Goal: Task Accomplishment & Management: Use online tool/utility

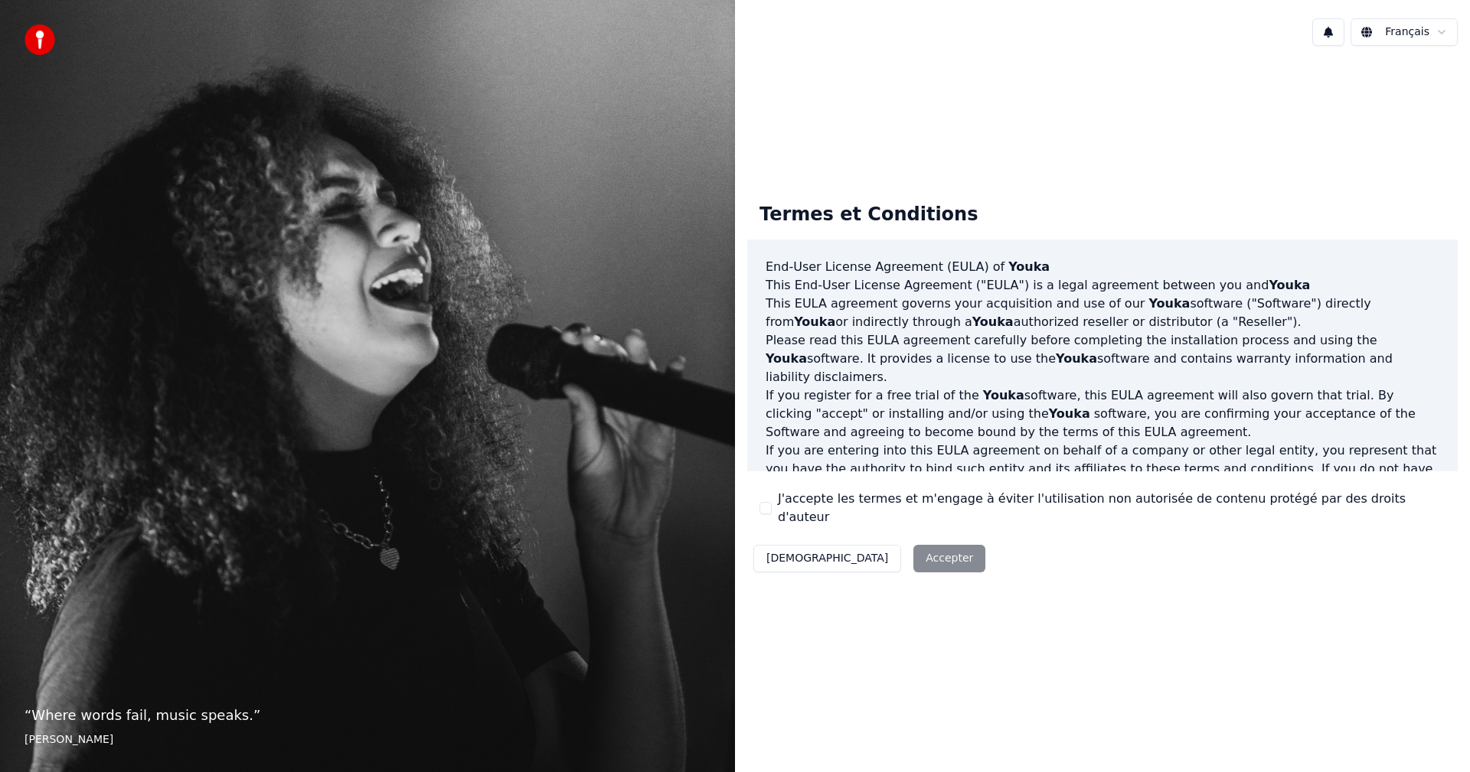
drag, startPoint x: 802, startPoint y: 514, endPoint x: 818, endPoint y: 537, distance: 27.6
click at [805, 517] on label "J'accepte les termes et m'engage à éviter l'utilisation non autorisée de conten…" at bounding box center [1112, 508] width 668 height 37
click at [772, 514] on button "J'accepte les termes et m'engage à éviter l'utilisation non autorisée de conten…" at bounding box center [765, 508] width 12 height 12
click at [913, 552] on button "Accepter" at bounding box center [949, 559] width 72 height 28
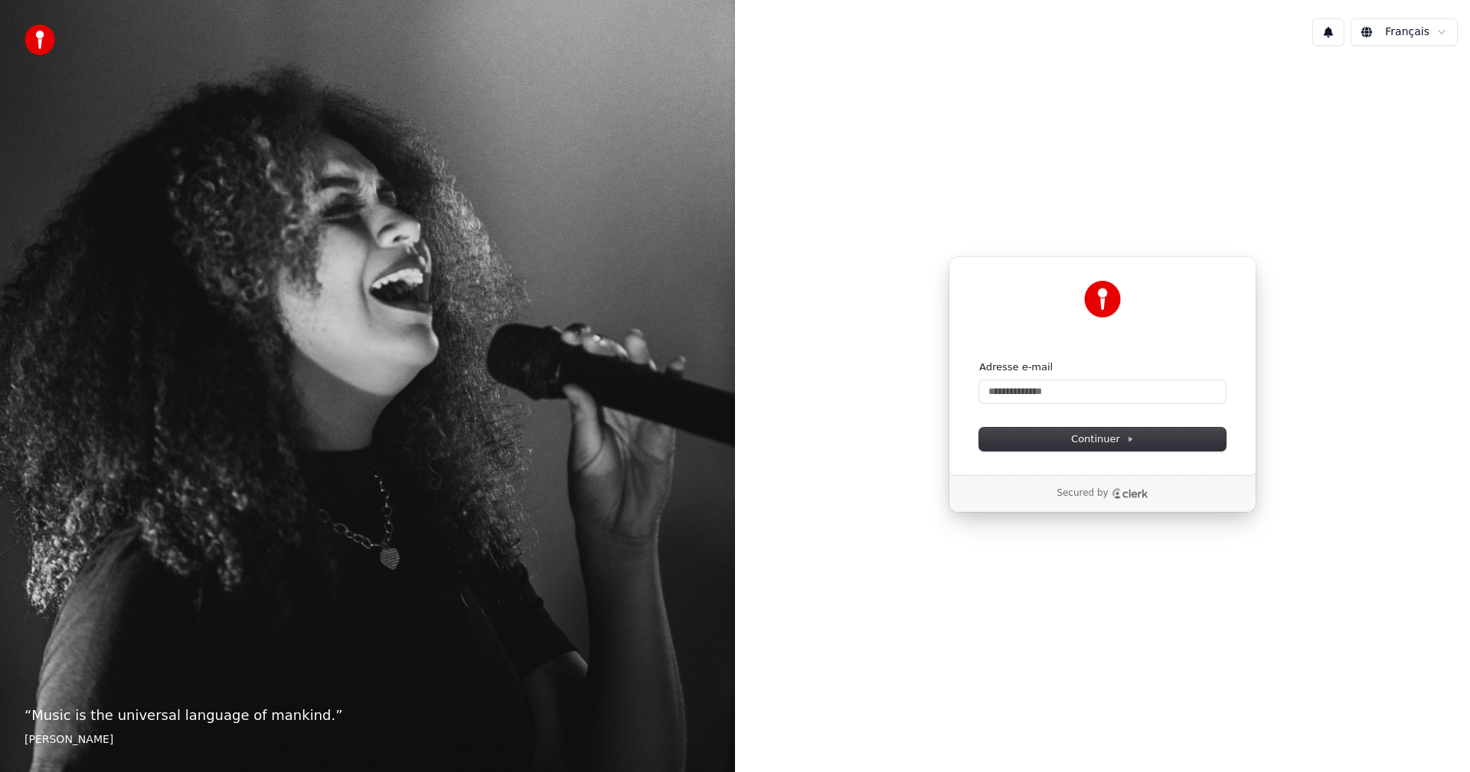
click at [1081, 404] on form "Adresse e-mail Continuer" at bounding box center [1102, 406] width 247 height 90
click at [1093, 393] on input "Adresse e-mail" at bounding box center [1102, 392] width 247 height 23
click at [1116, 450] on button "Continuer" at bounding box center [1102, 439] width 247 height 23
type input "**********"
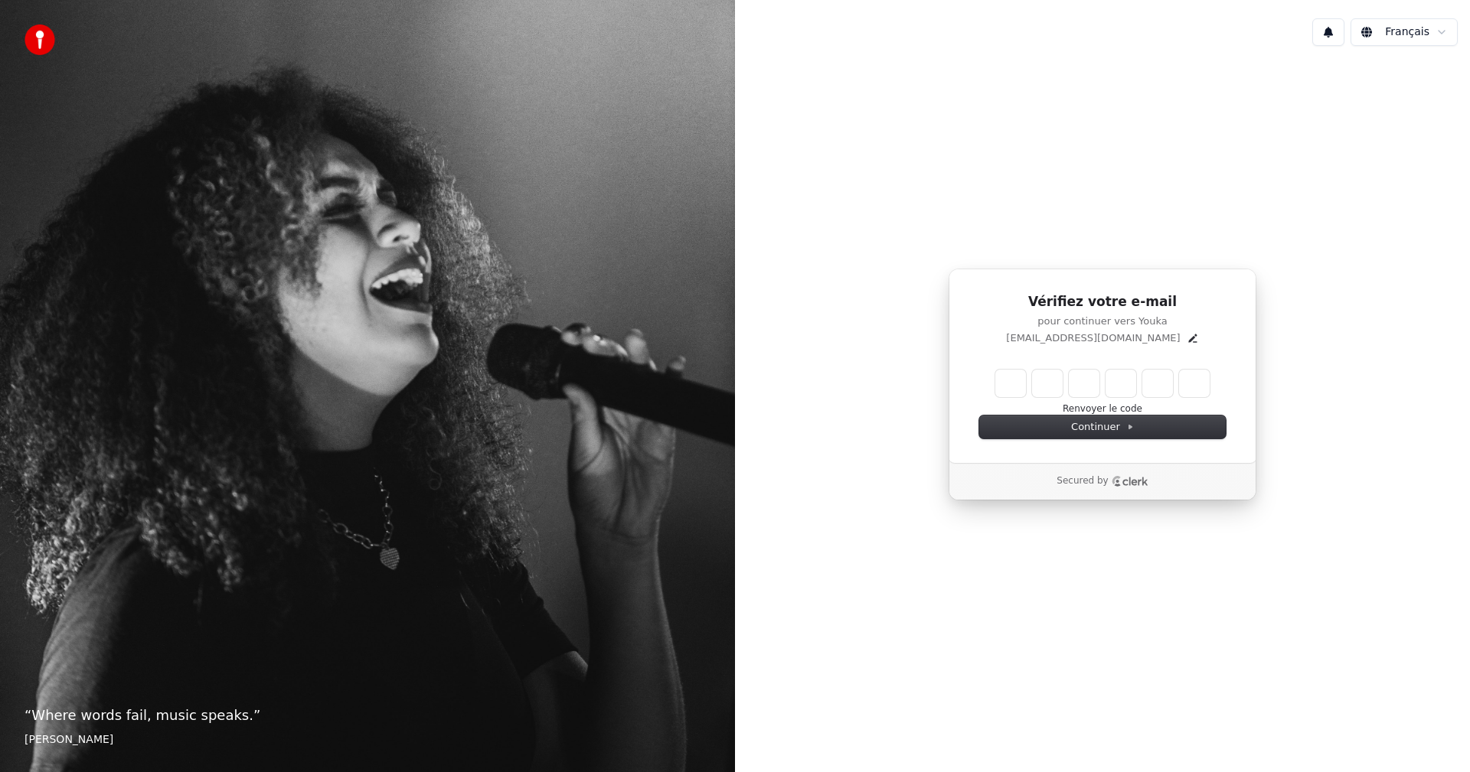
click at [1006, 375] on input "Enter verification code" at bounding box center [1102, 384] width 214 height 28
type input "******"
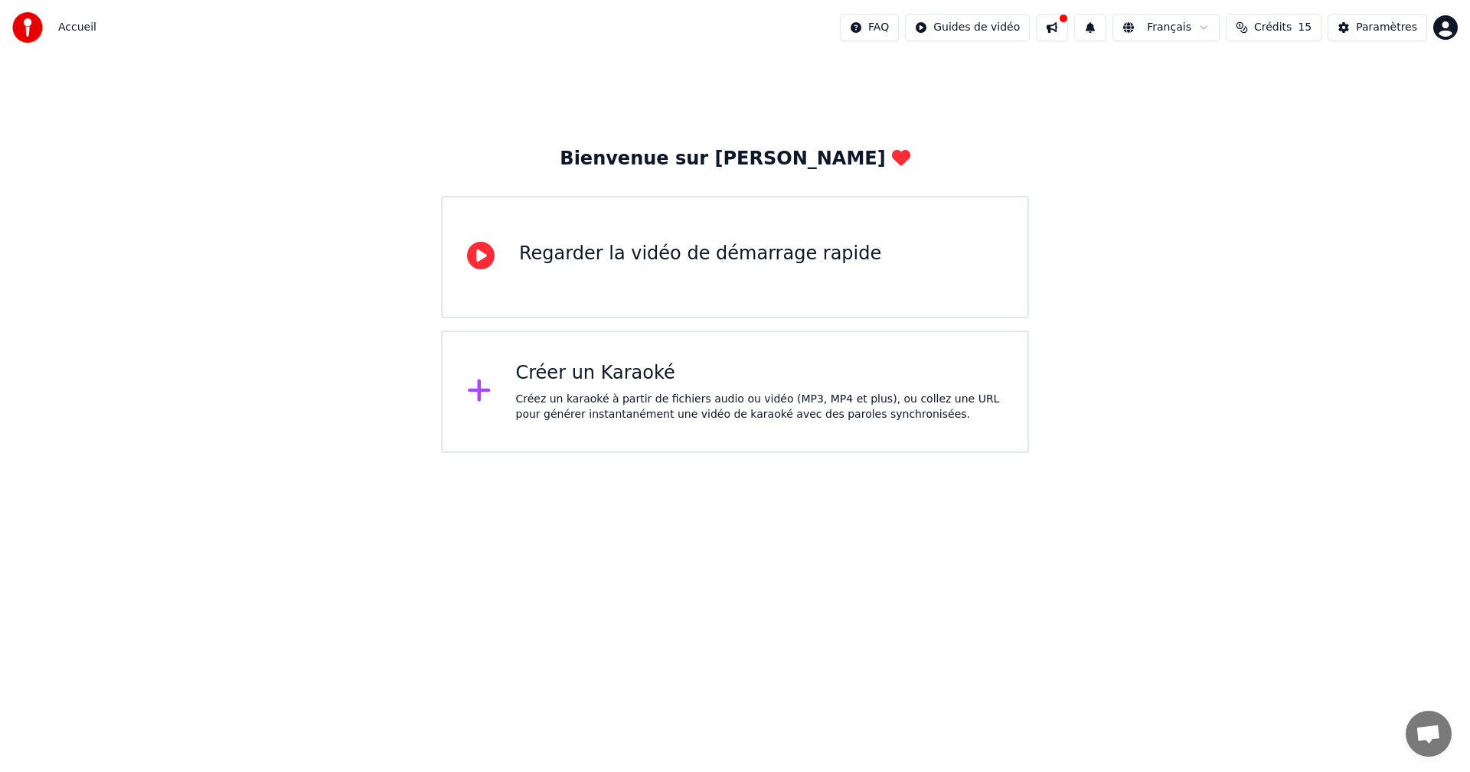
click at [642, 402] on div "Créez un karaoké à partir de fichiers audio ou vidéo (MP3, MP4 et plus), ou col…" at bounding box center [760, 407] width 488 height 31
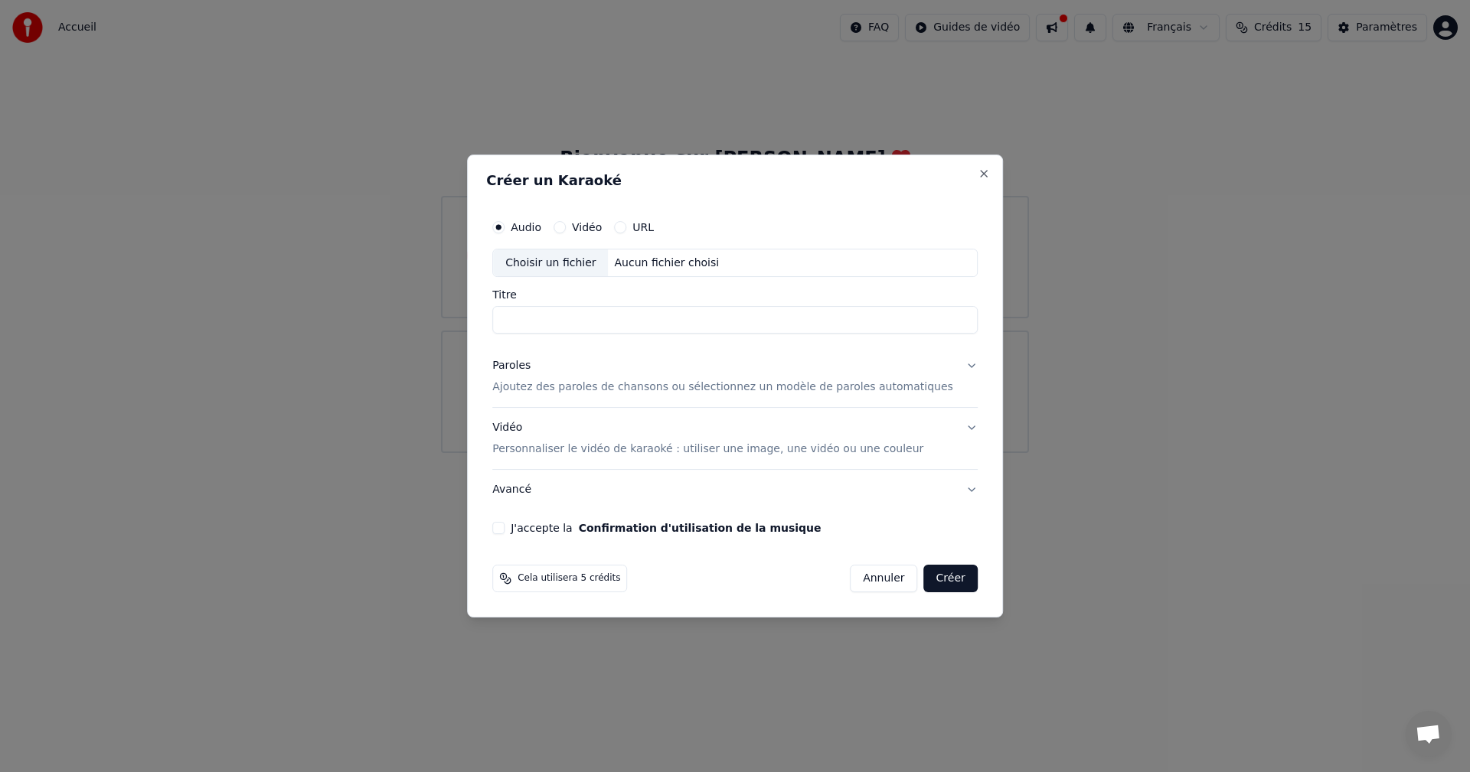
click at [652, 314] on input "Titre" at bounding box center [734, 321] width 485 height 28
type input "***"
click at [755, 387] on p "Ajoutez des paroles de chansons ou sélectionnez un modèle de paroles automatiqu…" at bounding box center [722, 388] width 461 height 15
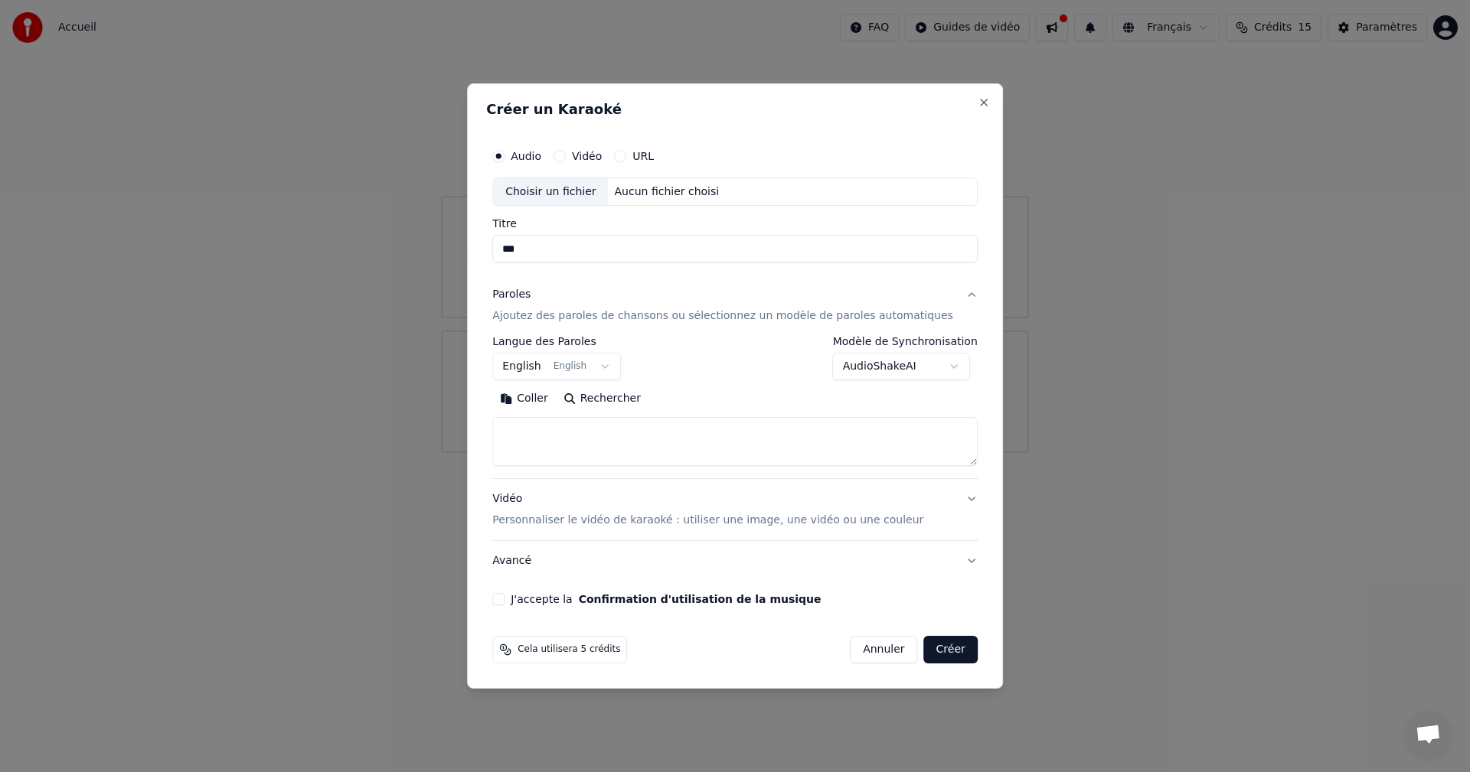
click at [634, 452] on textarea at bounding box center [734, 442] width 485 height 49
click at [621, 361] on button "English English" at bounding box center [556, 368] width 129 height 28
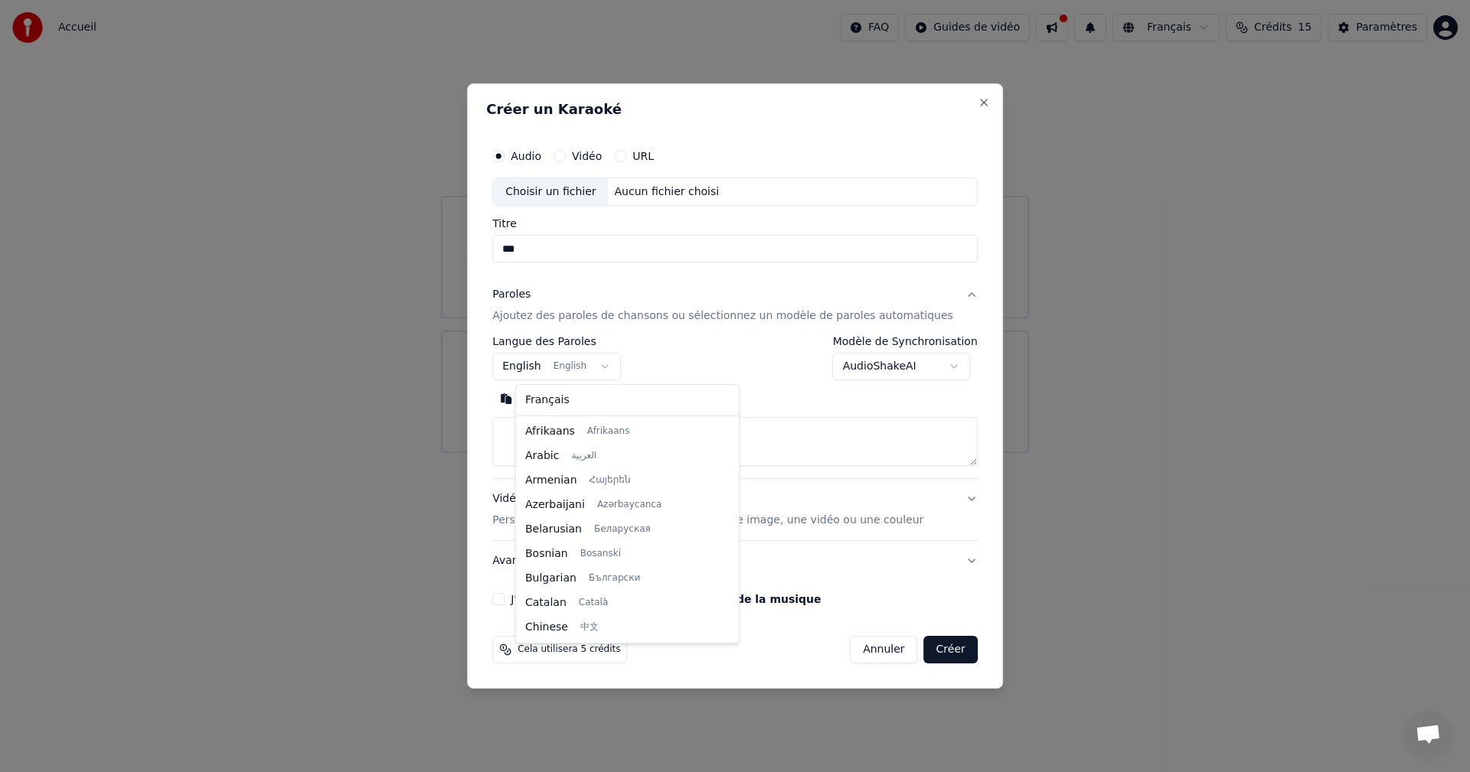
scroll to position [122, 0]
select select "**"
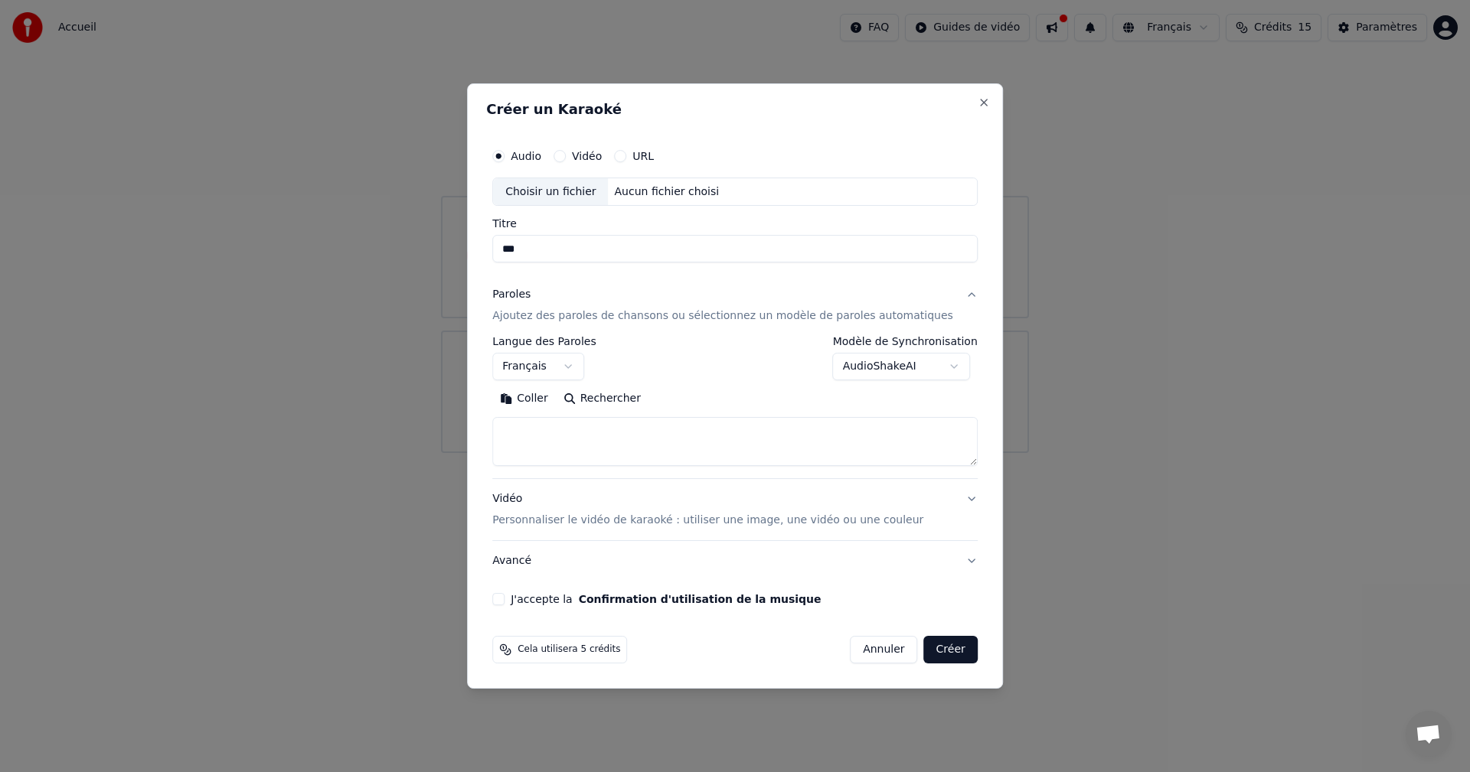
click at [578, 430] on textarea at bounding box center [734, 442] width 485 height 49
paste textarea "**********"
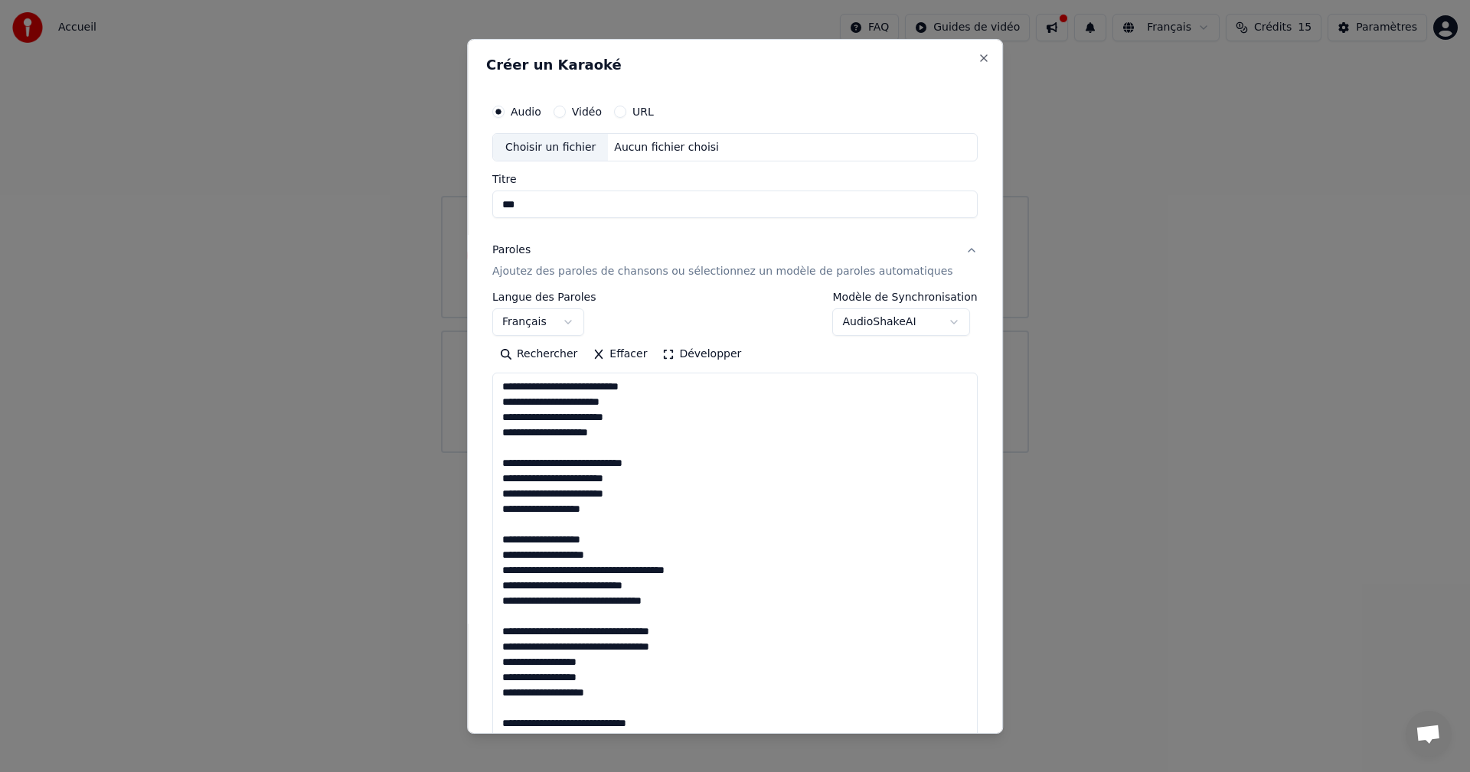
scroll to position [1198, 0]
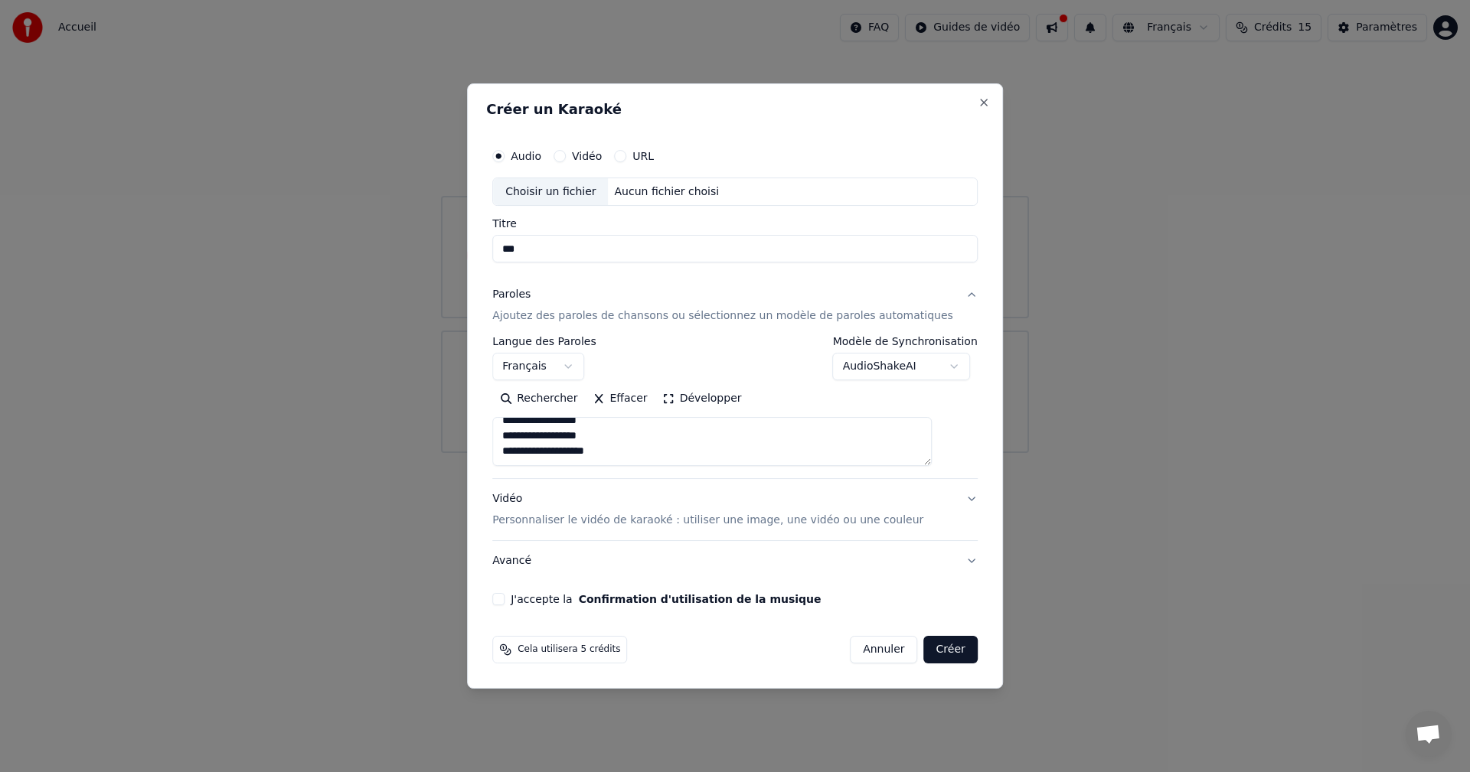
type textarea "**********"
click at [505, 602] on button "J'accepte la Confirmation d'utilisation de la musique" at bounding box center [498, 599] width 12 height 12
click at [654, 189] on div "Aucun fichier choisi" at bounding box center [667, 192] width 117 height 15
type input "**********"
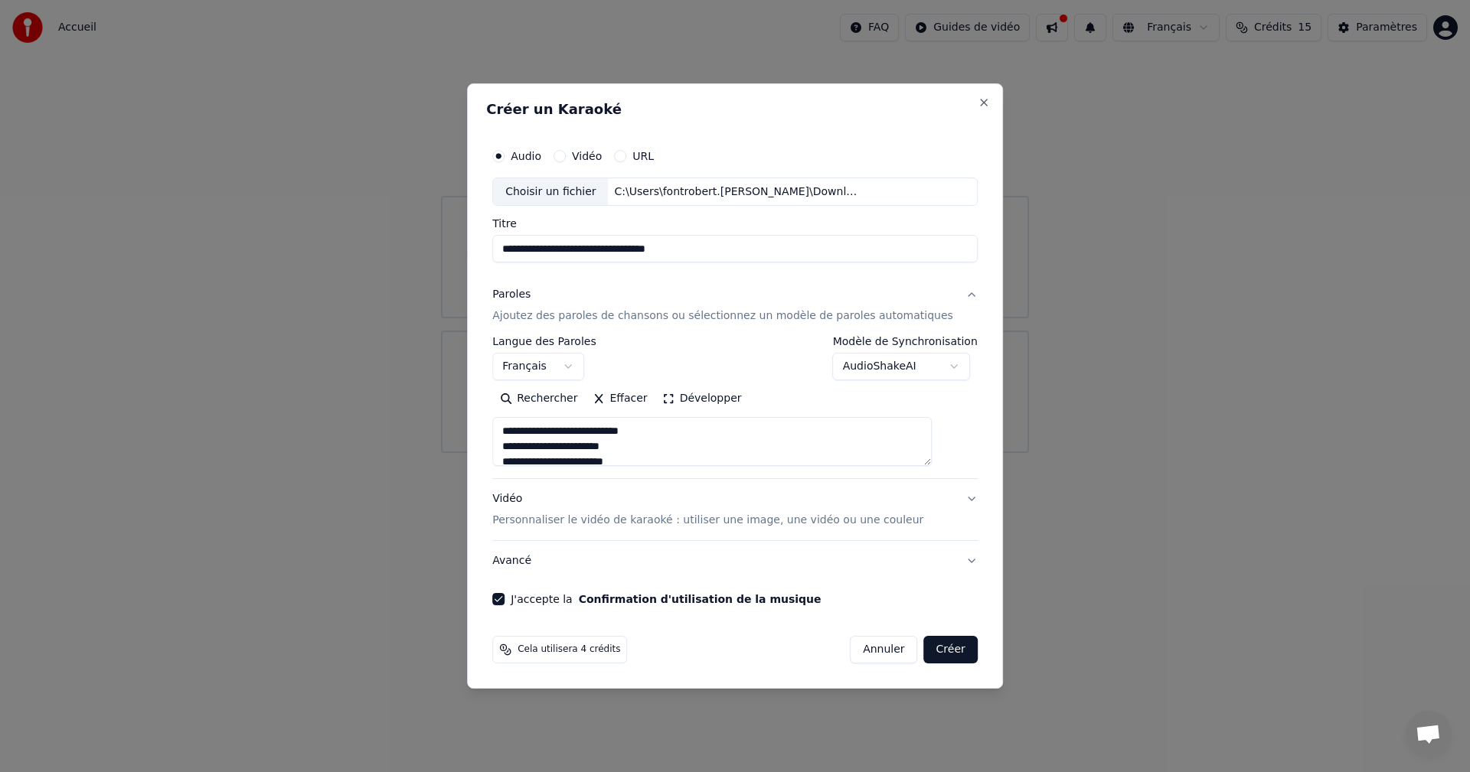
click at [924, 644] on button "Créer" at bounding box center [951, 650] width 54 height 28
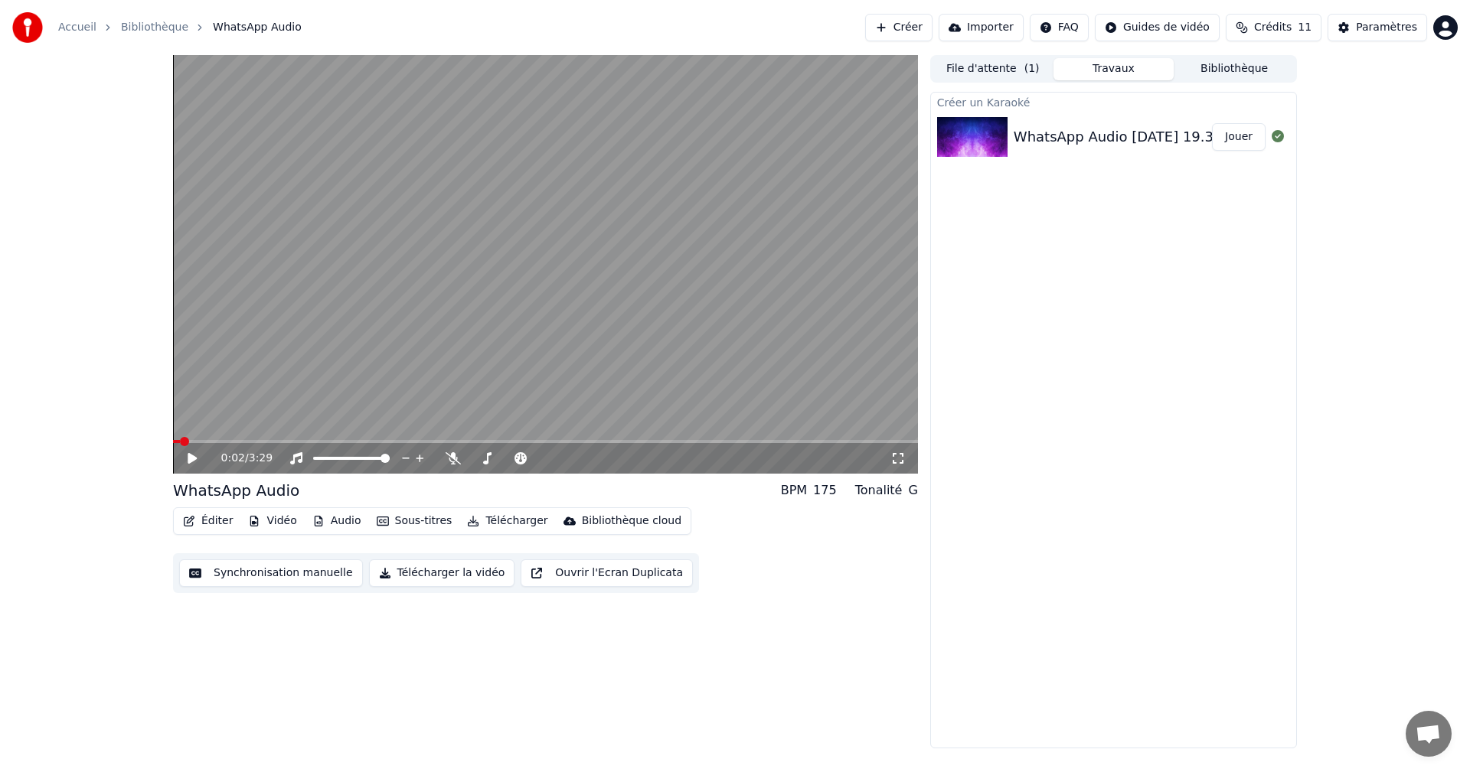
click at [178, 443] on span at bounding box center [176, 441] width 7 height 3
click at [188, 456] on icon at bounding box center [192, 458] width 9 height 11
click at [201, 458] on icon at bounding box center [203, 458] width 36 height 12
click at [173, 437] on span at bounding box center [177, 441] width 9 height 9
click at [273, 244] on video at bounding box center [545, 264] width 745 height 419
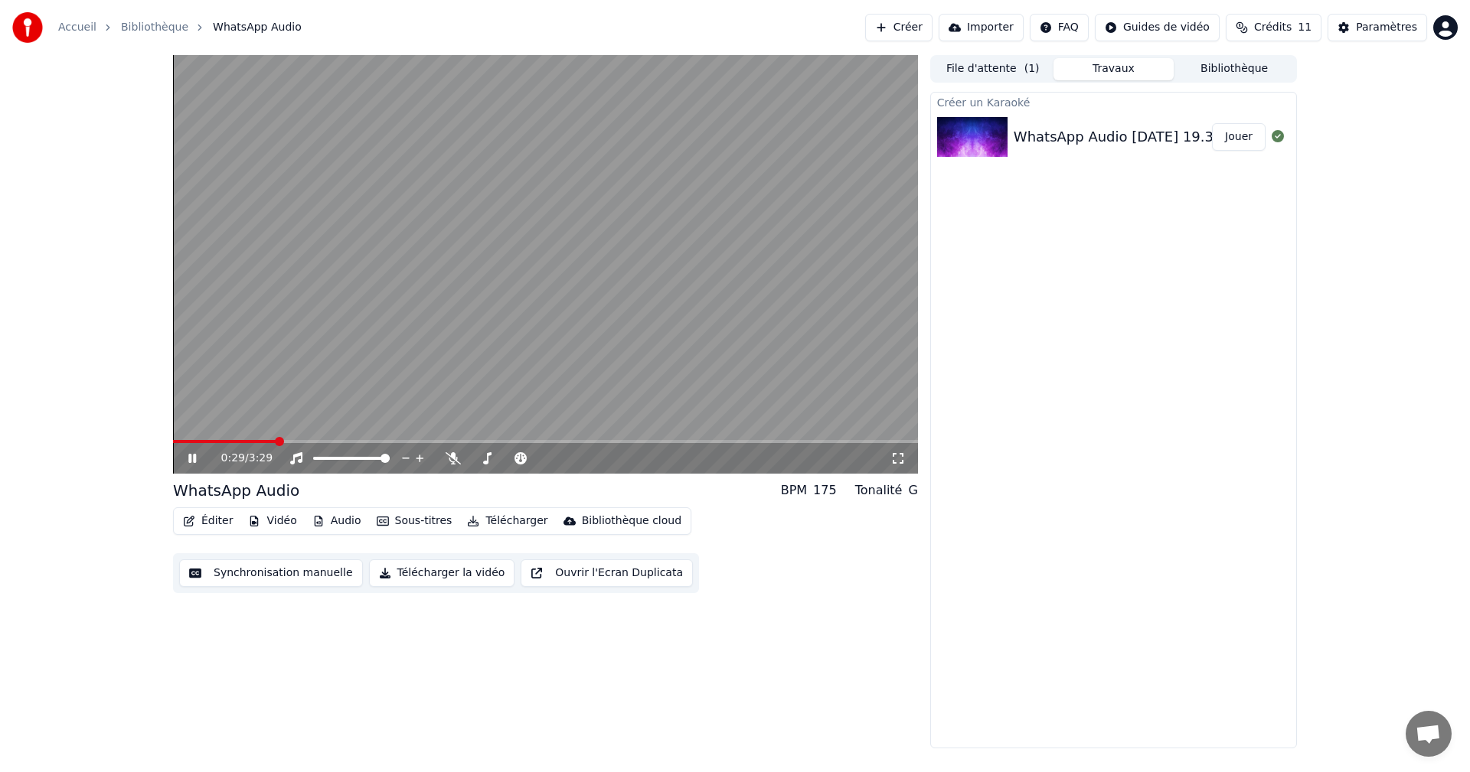
click at [434, 580] on button "Télécharger la vidéo" at bounding box center [442, 574] width 146 height 28
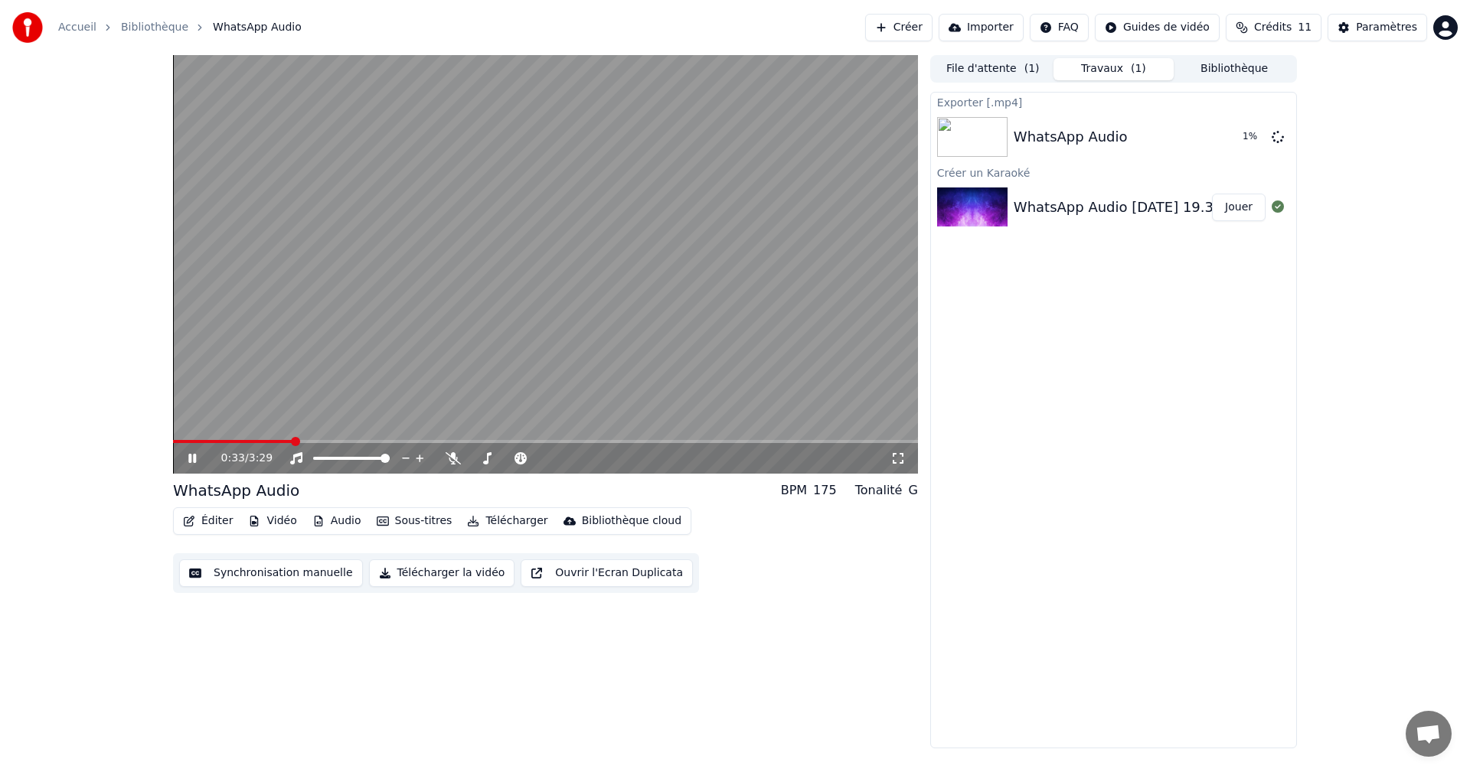
click at [191, 464] on icon at bounding box center [203, 458] width 36 height 12
click at [531, 456] on span at bounding box center [527, 458] width 9 height 9
click at [470, 458] on span at bounding box center [470, 458] width 0 height 3
click at [1227, 141] on button "Afficher" at bounding box center [1231, 137] width 67 height 28
click at [211, 521] on button "Éditer" at bounding box center [208, 521] width 62 height 21
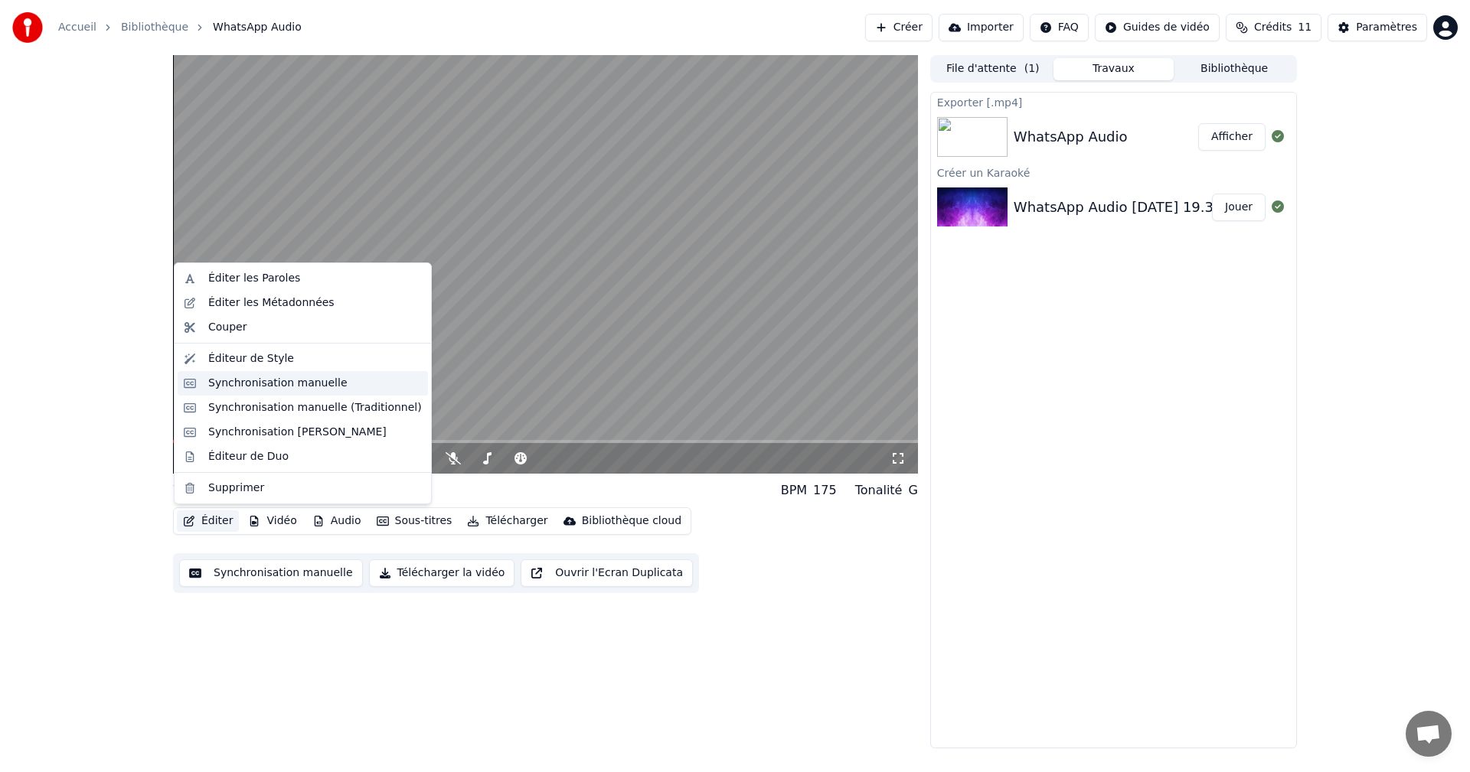
click at [318, 389] on div "Synchronisation manuelle" at bounding box center [277, 383] width 139 height 15
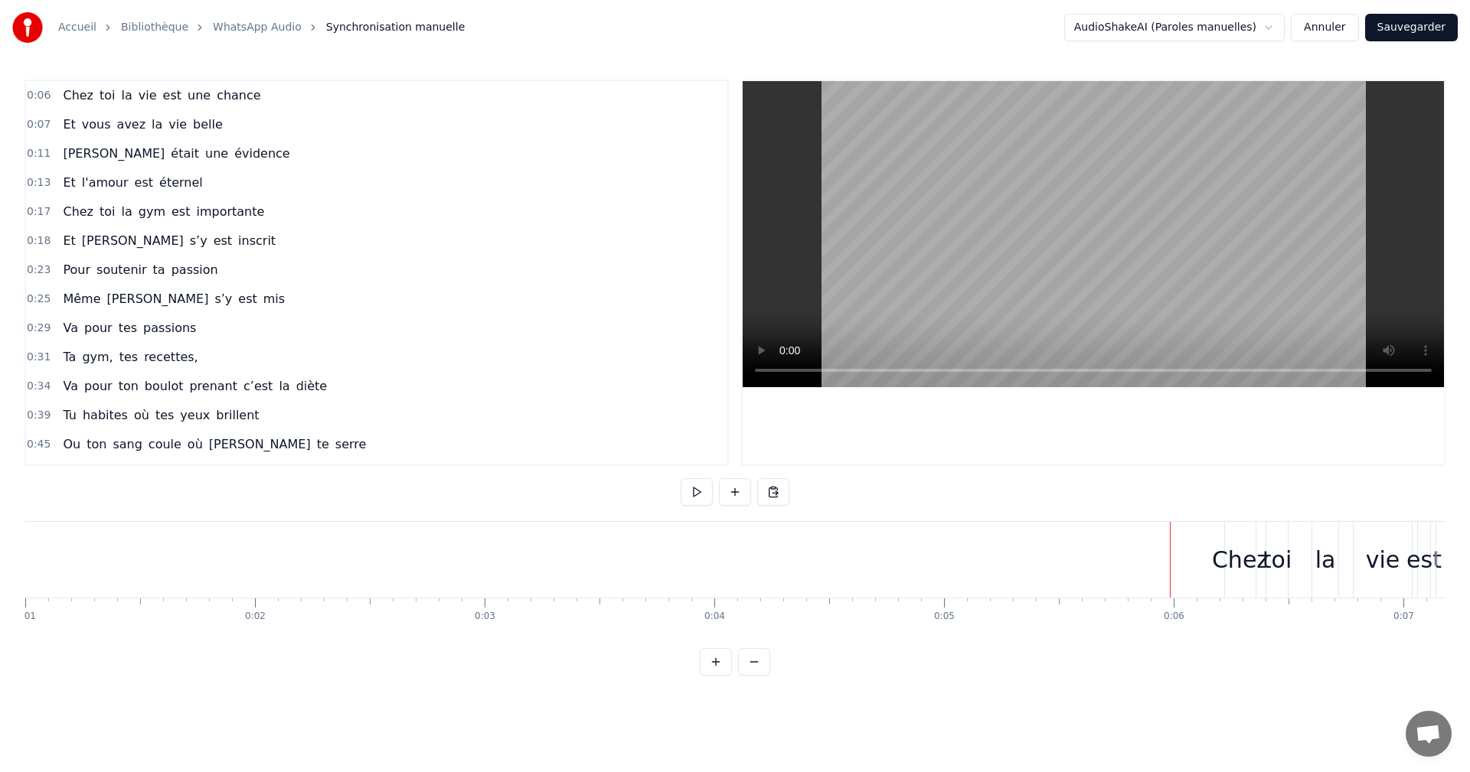
click at [1406, 576] on div "Chez toi la vie est une chance" at bounding box center [1409, 560] width 371 height 76
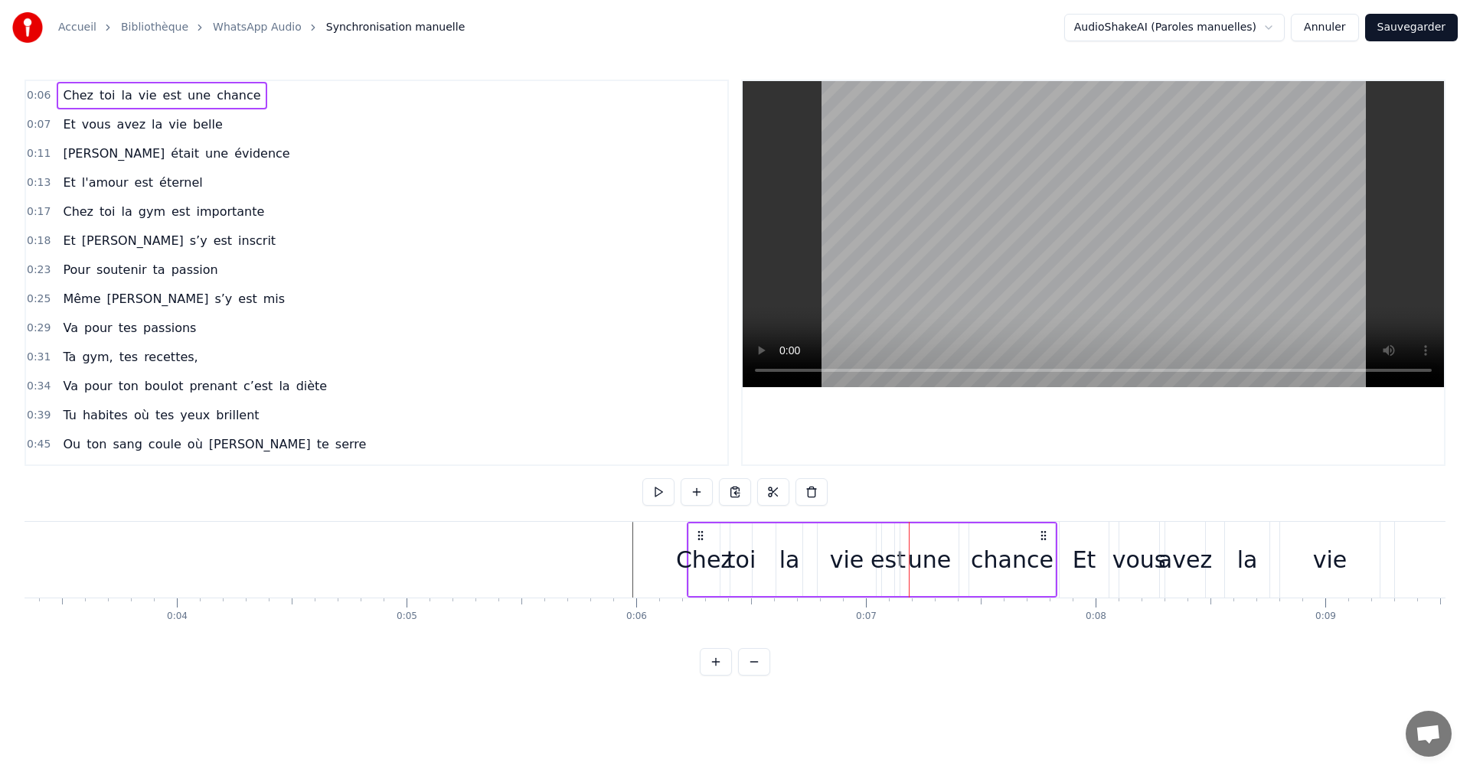
scroll to position [0, 977]
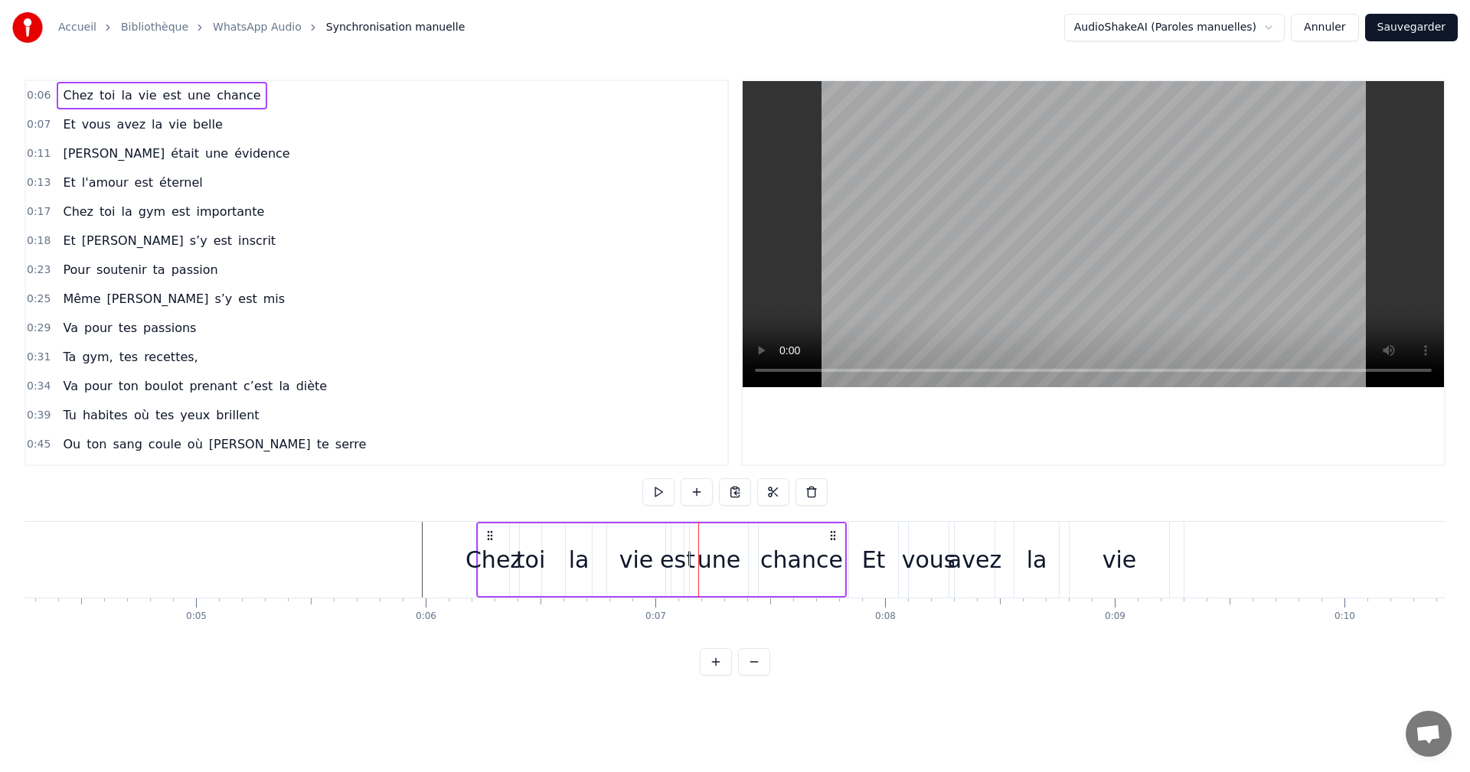
drag, startPoint x: 544, startPoint y: 561, endPoint x: 500, endPoint y: 560, distance: 43.7
click at [531, 562] on div "toi" at bounding box center [530, 560] width 29 height 34
click at [479, 556] on div "Chez" at bounding box center [493, 560] width 57 height 34
drag, startPoint x: 479, startPoint y: 554, endPoint x: 420, endPoint y: 552, distance: 59.0
click at [420, 552] on div at bounding box center [423, 560] width 6 height 70
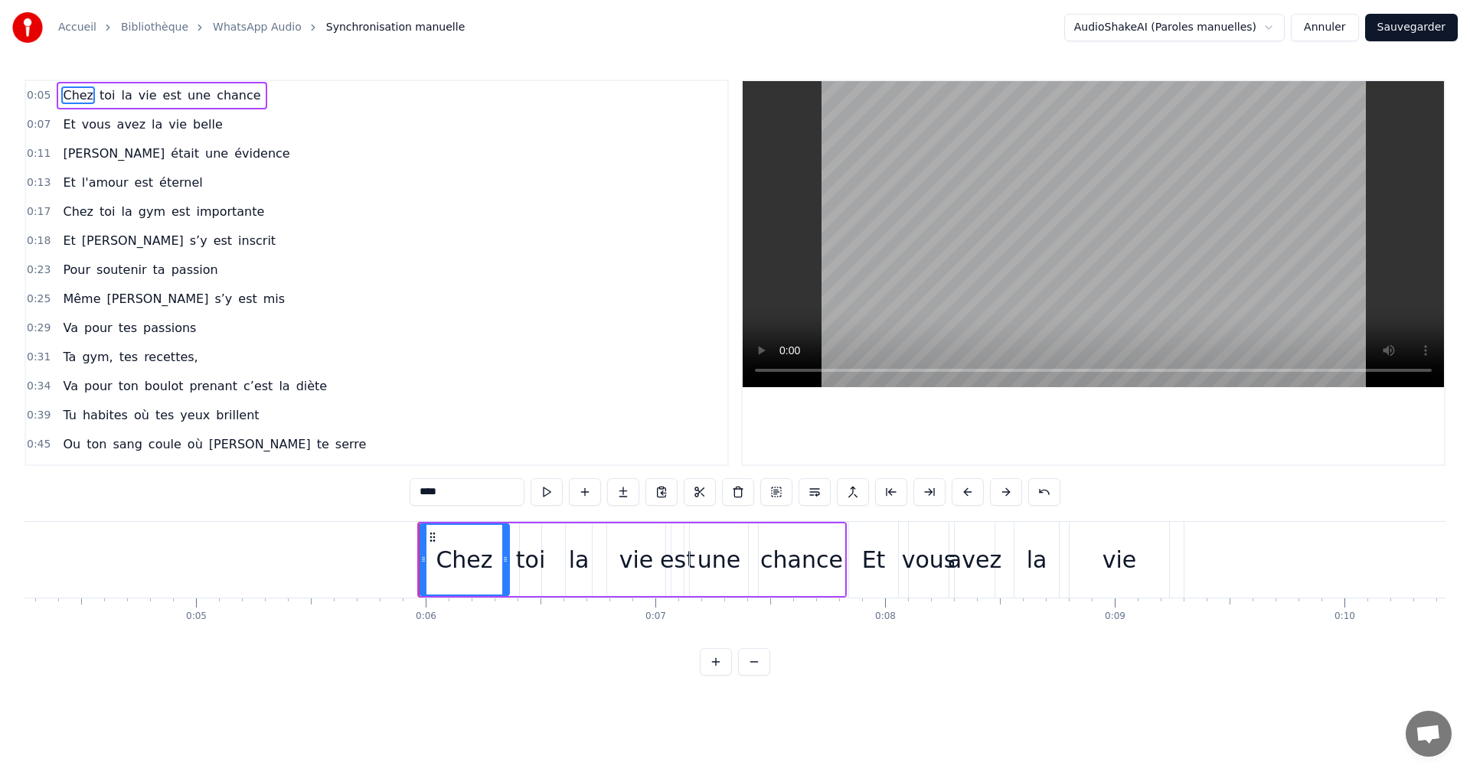
click at [844, 562] on div "chance" at bounding box center [801, 560] width 87 height 73
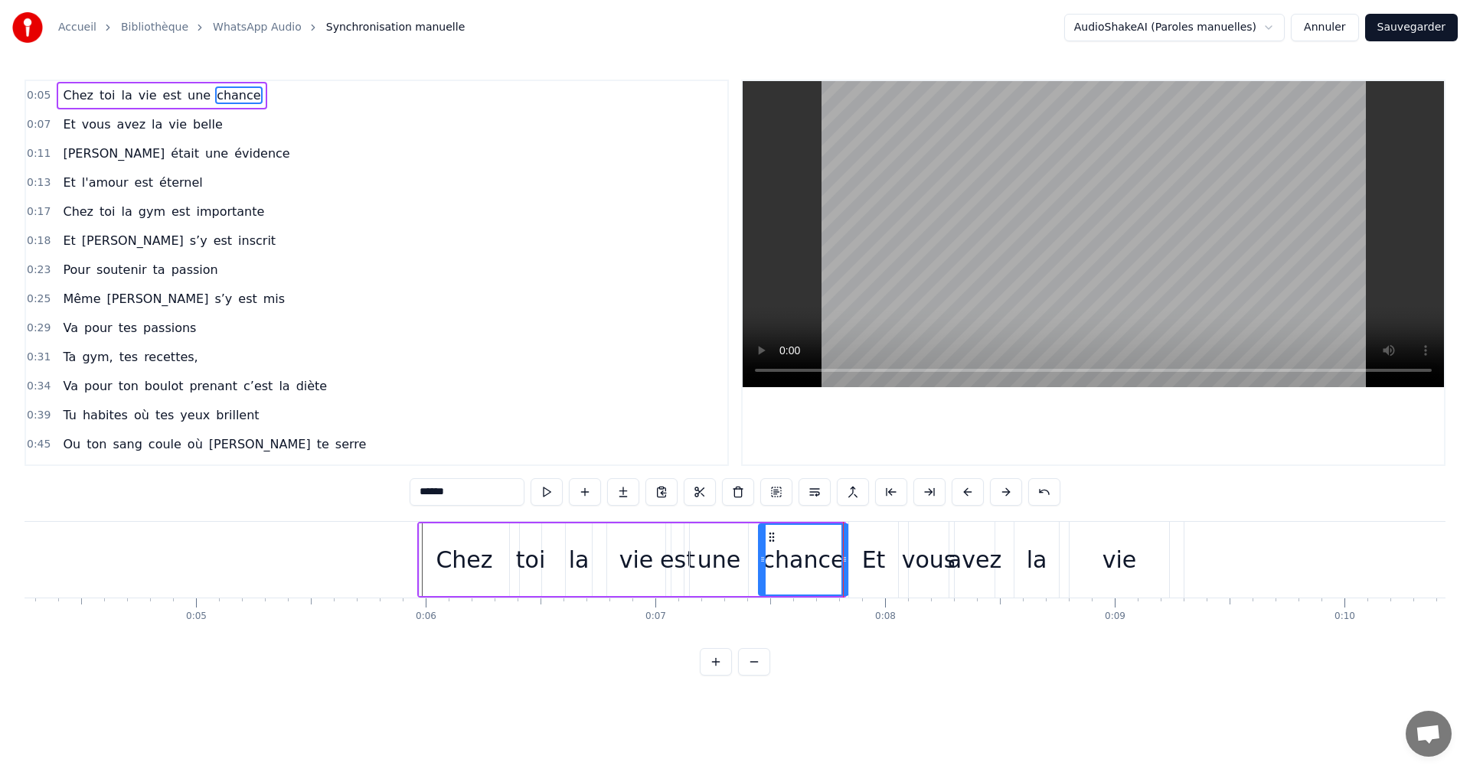
click at [845, 557] on icon at bounding box center [844, 560] width 6 height 12
click at [482, 547] on div "Chez" at bounding box center [464, 560] width 57 height 34
type input "****"
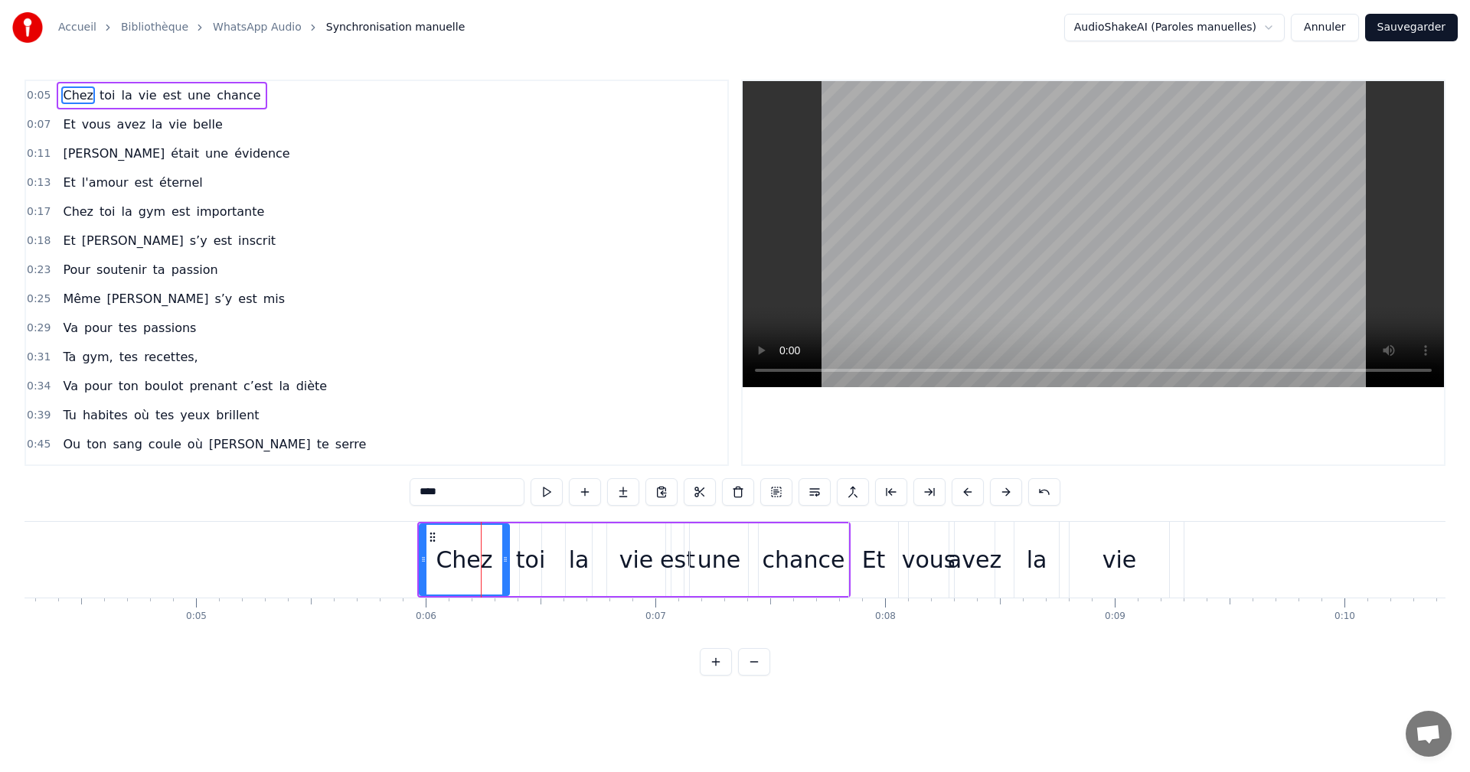
click at [559, 565] on div "Chez toi la vie est une chance" at bounding box center [633, 560] width 433 height 76
click at [529, 560] on div "toi" at bounding box center [530, 560] width 29 height 34
click at [465, 553] on div "Chez" at bounding box center [464, 560] width 57 height 34
type input "****"
drag, startPoint x: 432, startPoint y: 551, endPoint x: 856, endPoint y: 561, distance: 424.3
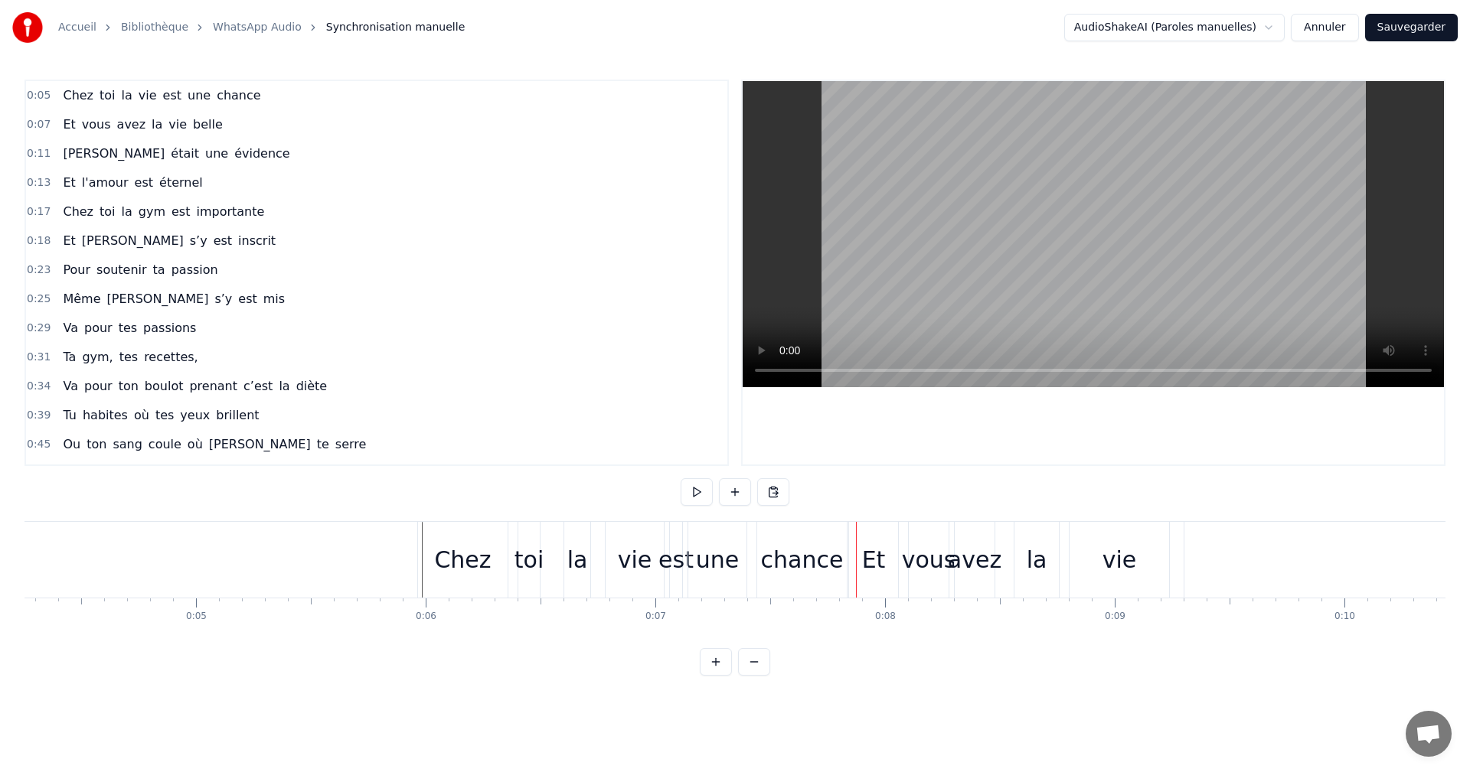
click at [811, 561] on div "chance" at bounding box center [802, 560] width 83 height 34
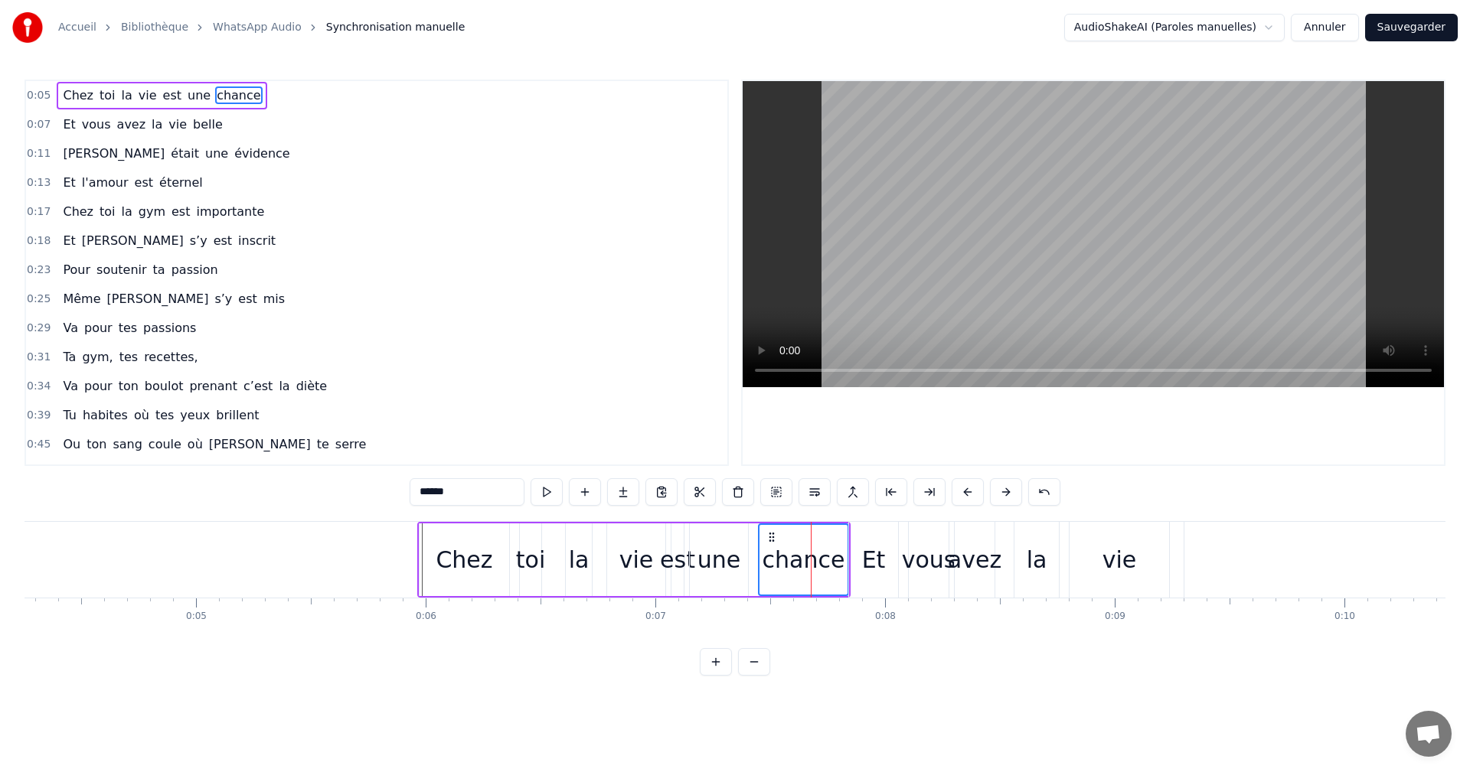
click at [470, 548] on div "Chez" at bounding box center [464, 560] width 57 height 34
click at [784, 557] on div "chance" at bounding box center [804, 560] width 83 height 34
click at [795, 541] on div "chance" at bounding box center [803, 560] width 88 height 70
click at [745, 552] on div "une" at bounding box center [719, 560] width 58 height 73
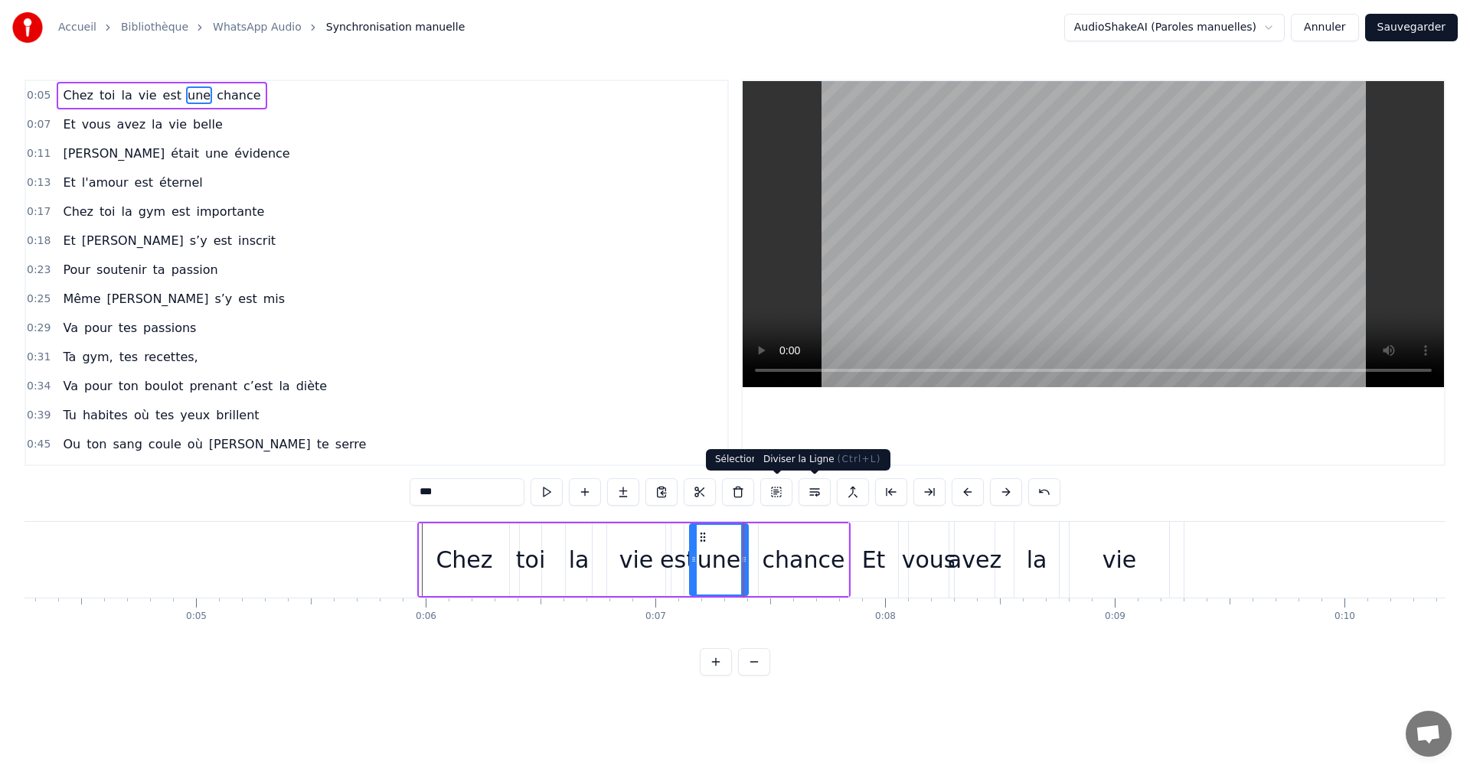
click at [808, 535] on div "chance" at bounding box center [804, 560] width 90 height 73
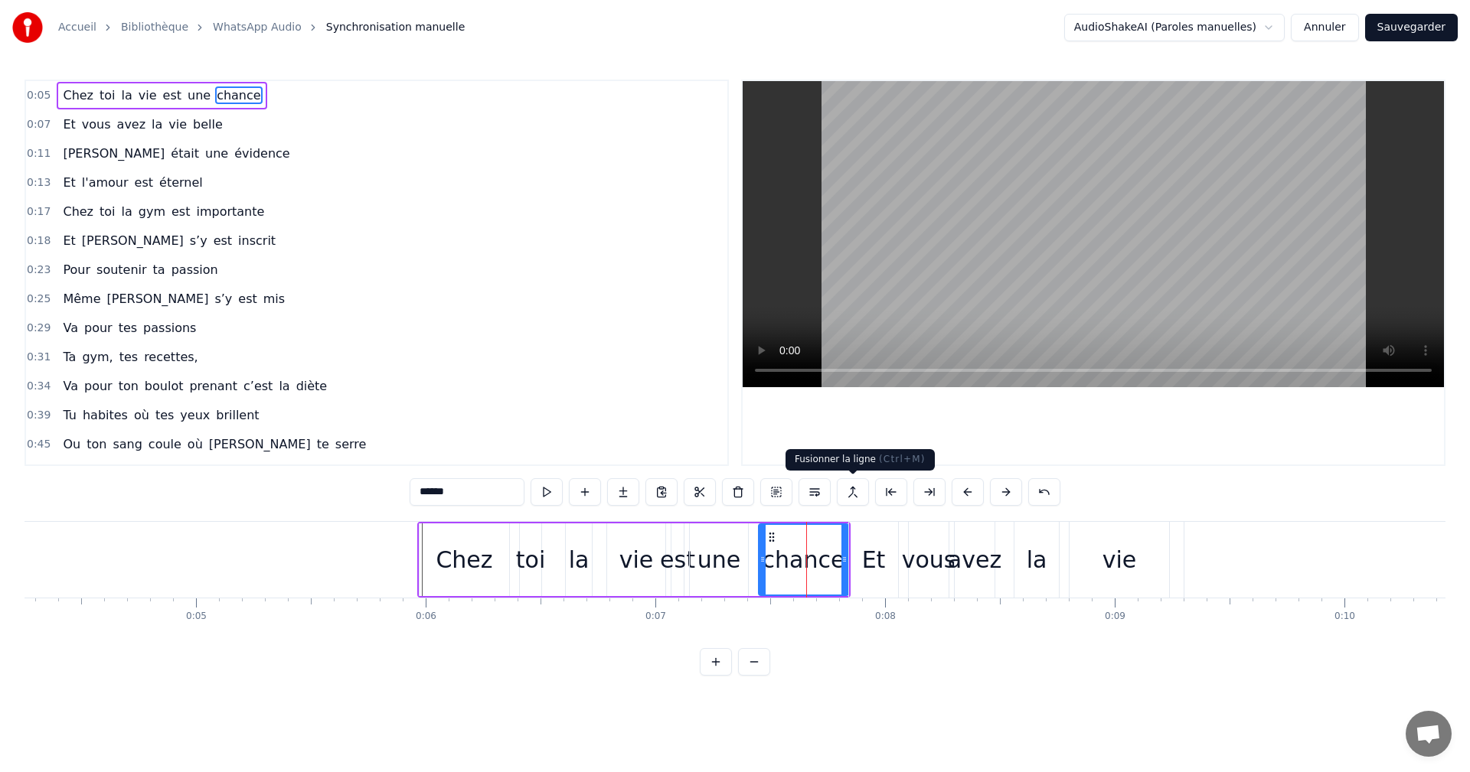
click at [851, 492] on button at bounding box center [853, 492] width 32 height 28
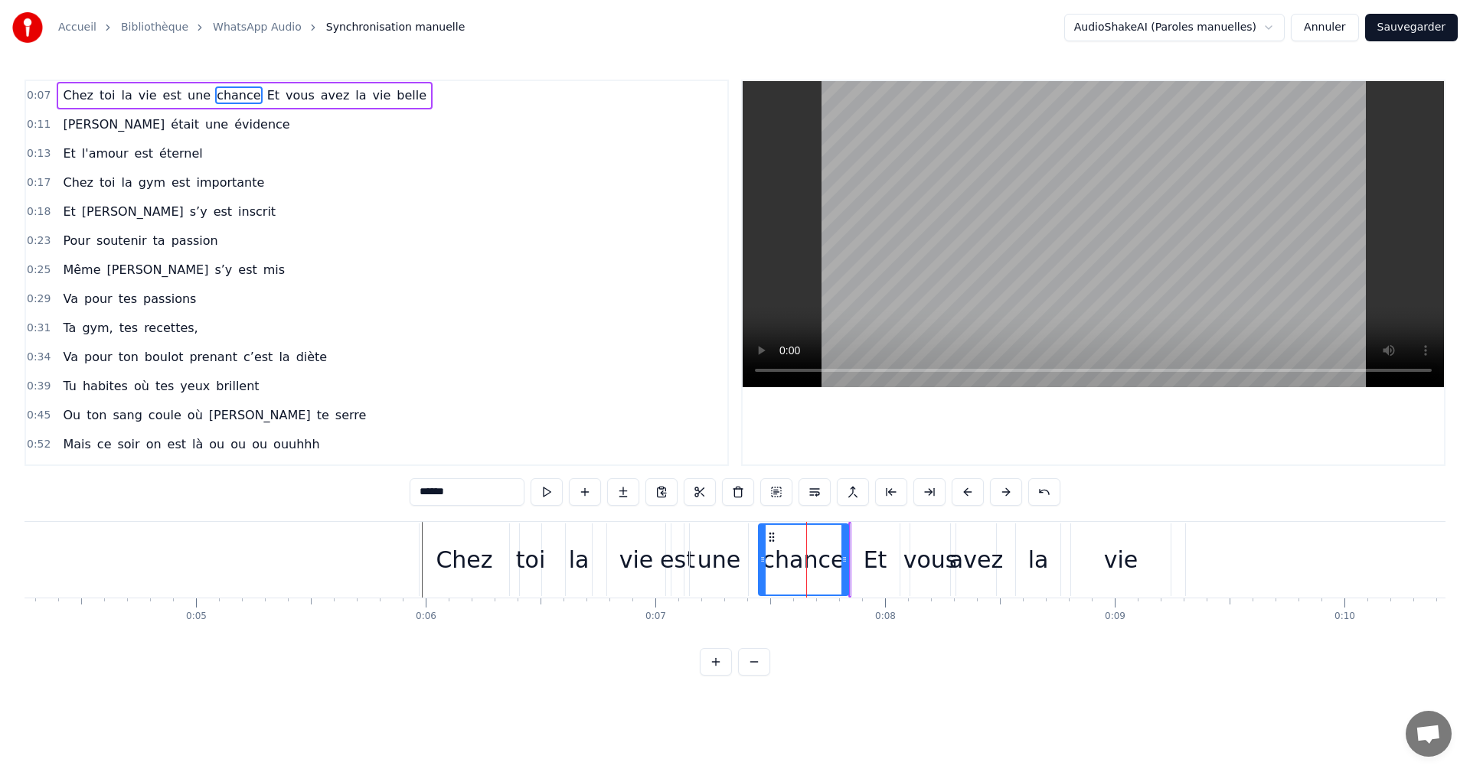
click at [741, 557] on div "une" at bounding box center [719, 560] width 58 height 73
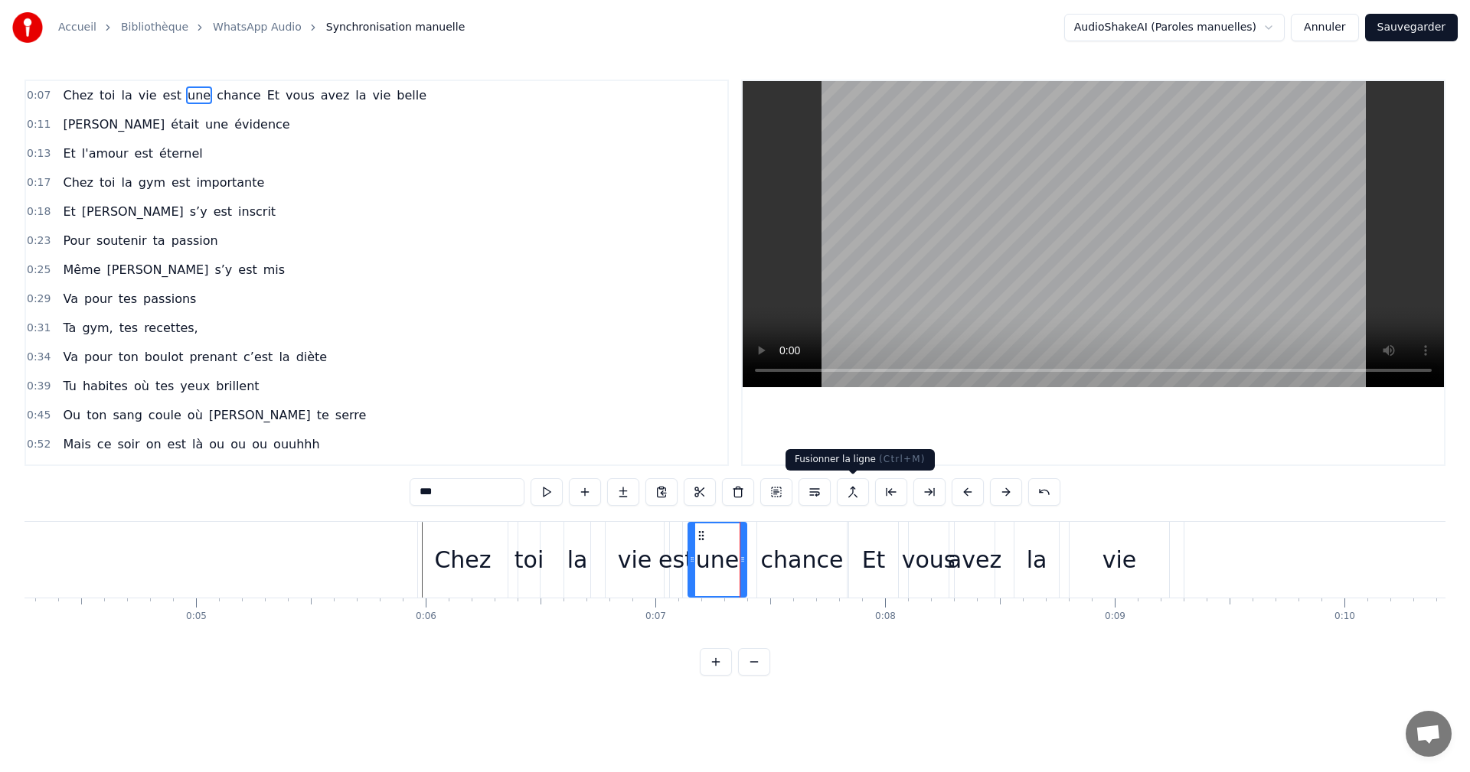
click at [854, 495] on button at bounding box center [853, 492] width 32 height 28
click at [668, 555] on div "est" at bounding box center [675, 560] width 35 height 34
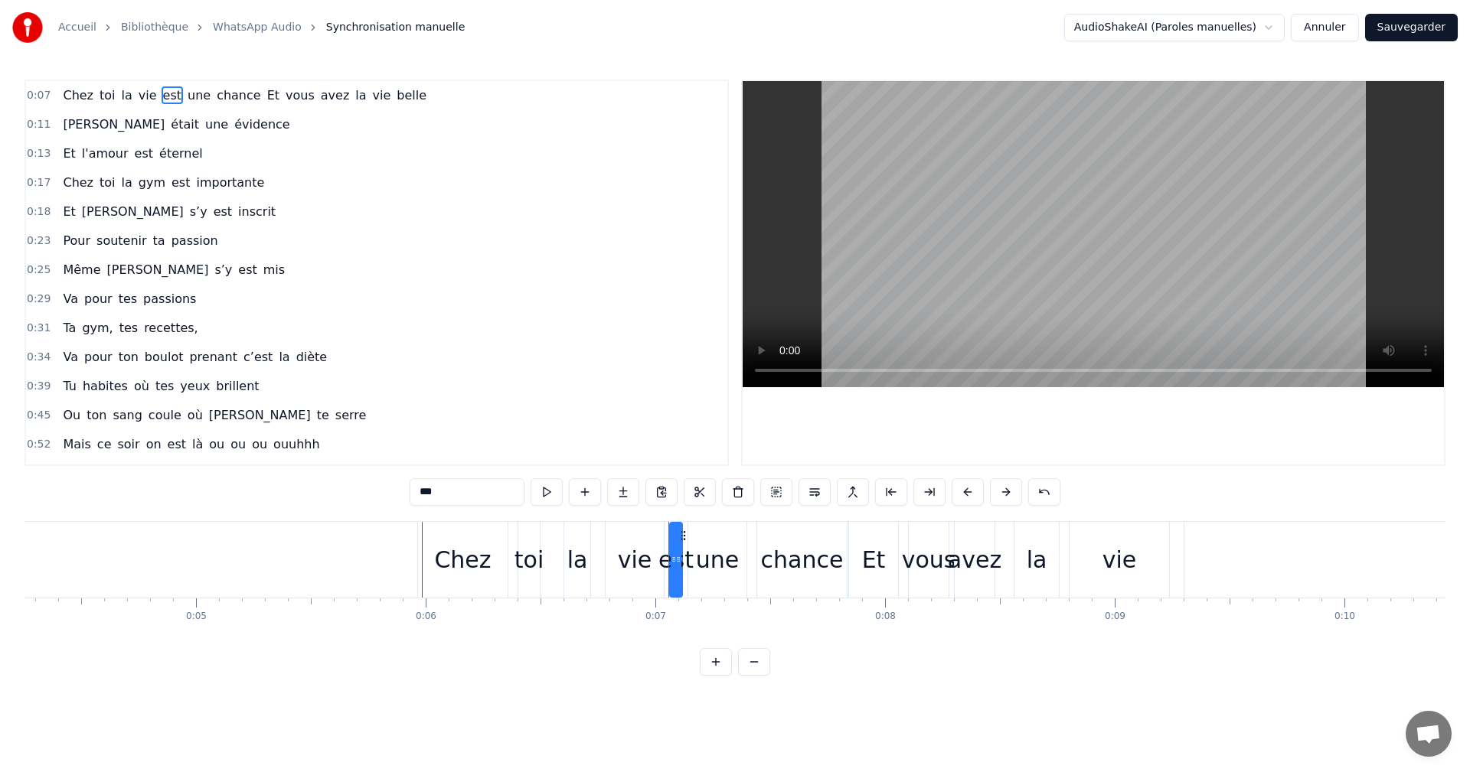
click at [622, 551] on div "vie" at bounding box center [635, 560] width 34 height 34
click at [586, 553] on div "la" at bounding box center [577, 560] width 21 height 34
click at [803, 537] on div "chance" at bounding box center [802, 560] width 90 height 76
click at [266, 99] on span "Et" at bounding box center [273, 96] width 15 height 18
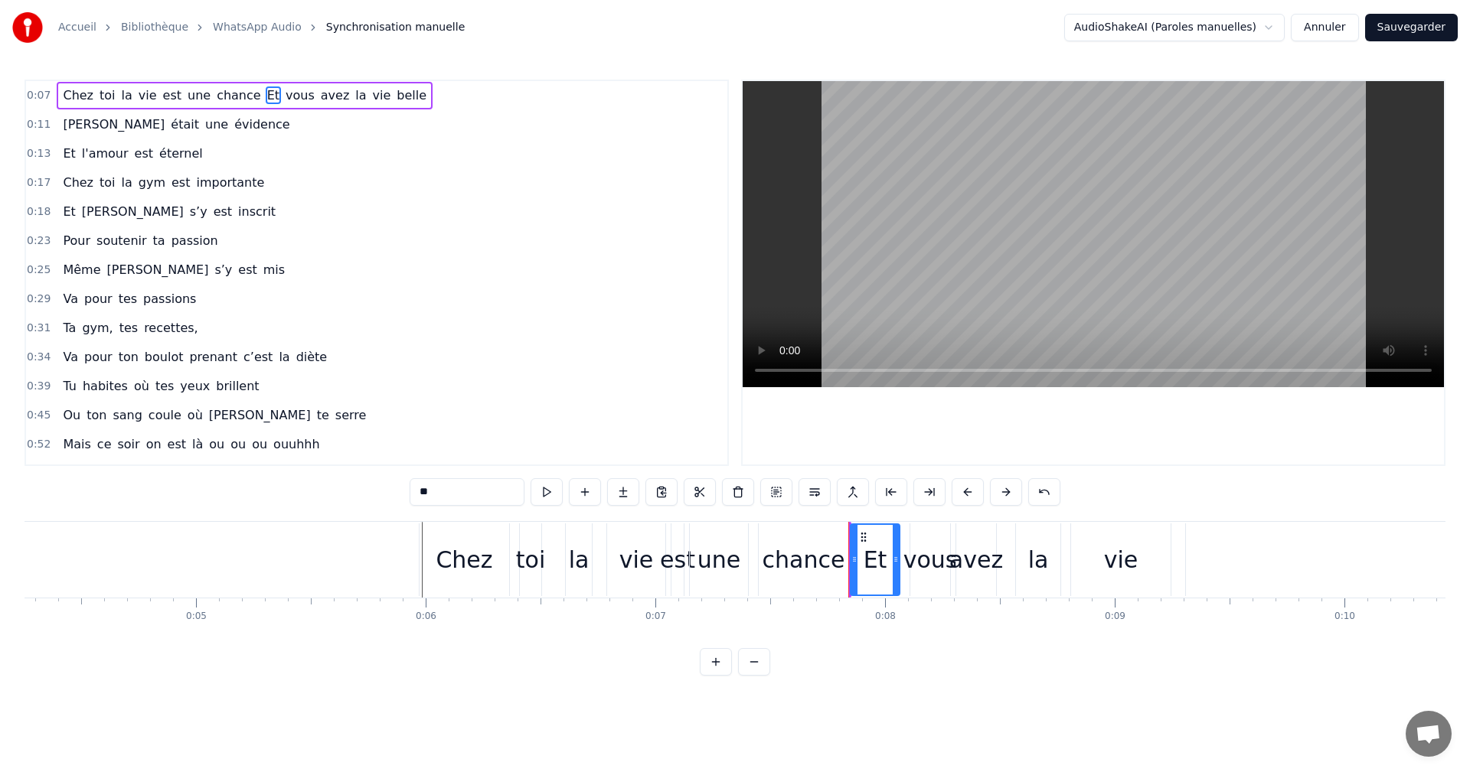
click at [284, 99] on span "vous" at bounding box center [300, 96] width 32 height 18
click at [319, 98] on span "avez" at bounding box center [335, 96] width 32 height 18
click at [371, 95] on span "vie" at bounding box center [381, 96] width 21 height 18
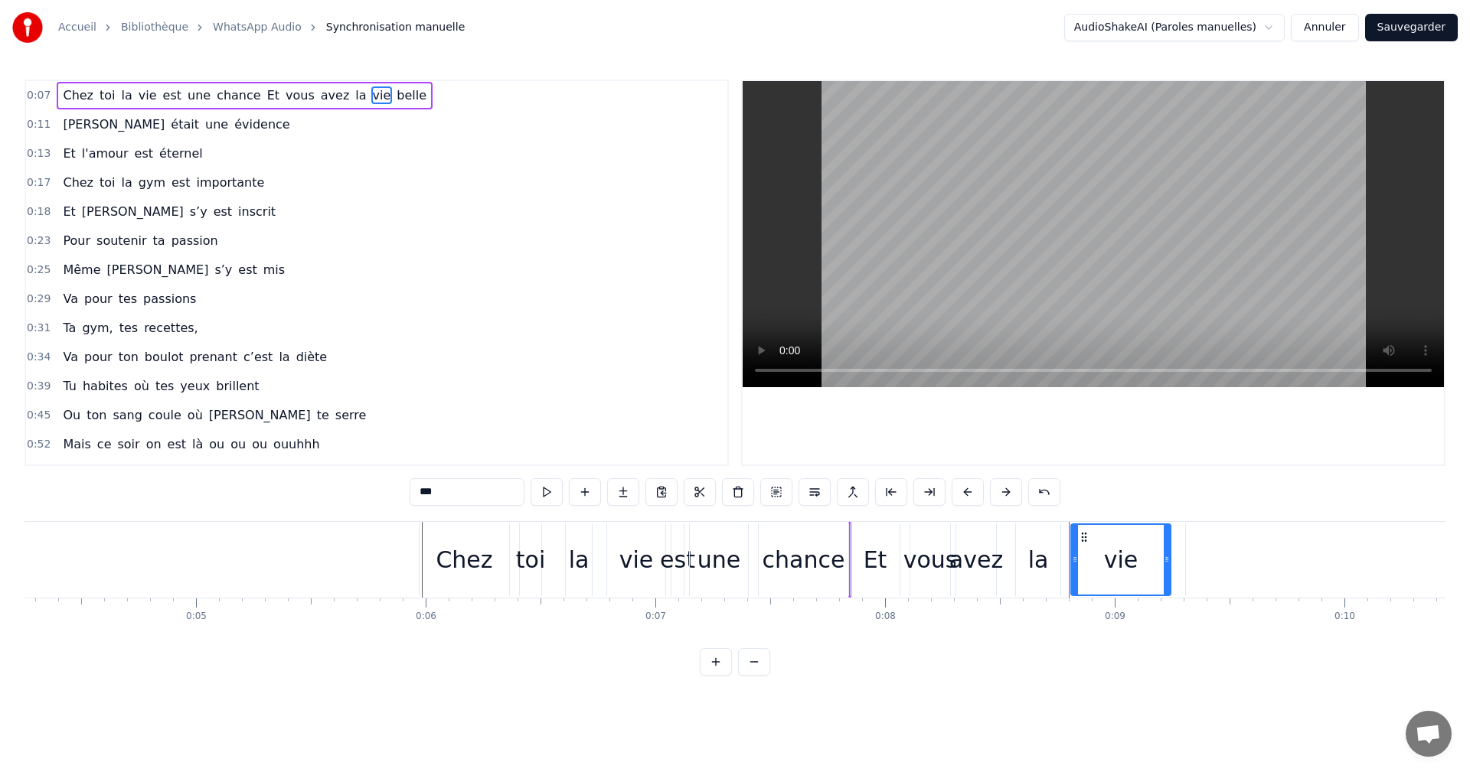
click at [395, 97] on span "belle" at bounding box center [411, 96] width 33 height 18
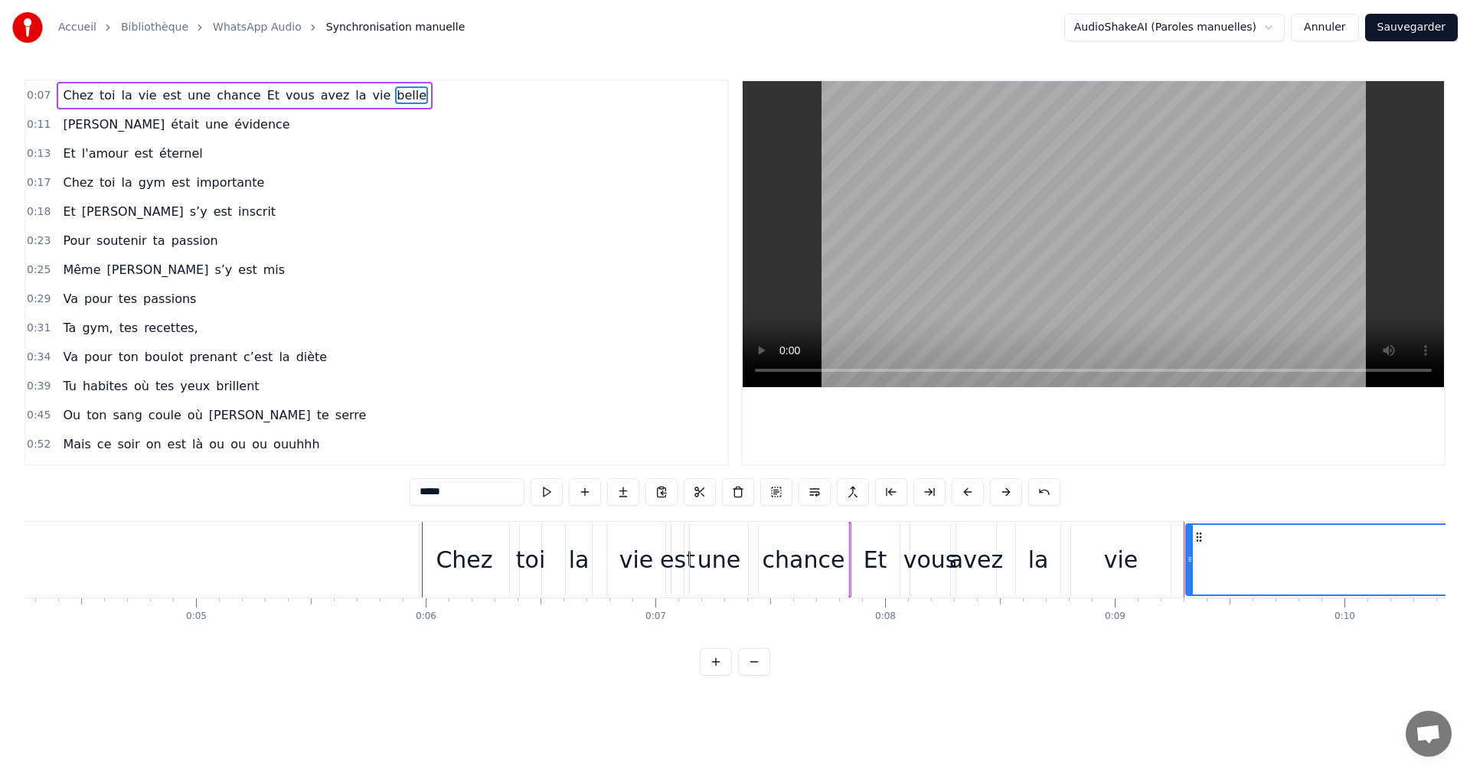
click at [215, 97] on span "chance" at bounding box center [238, 96] width 47 height 18
type input "******"
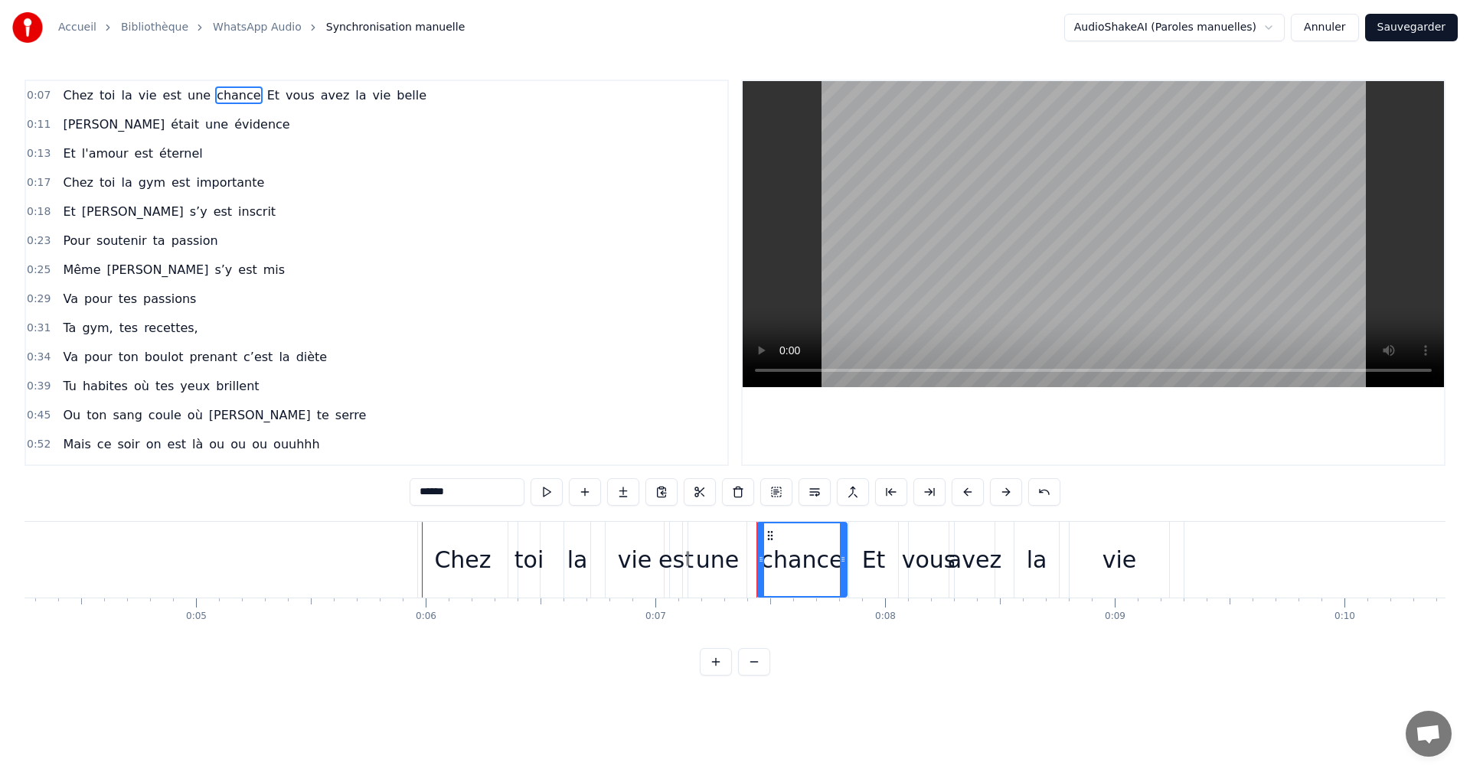
click at [1345, 32] on button "Annuler" at bounding box center [1324, 28] width 67 height 28
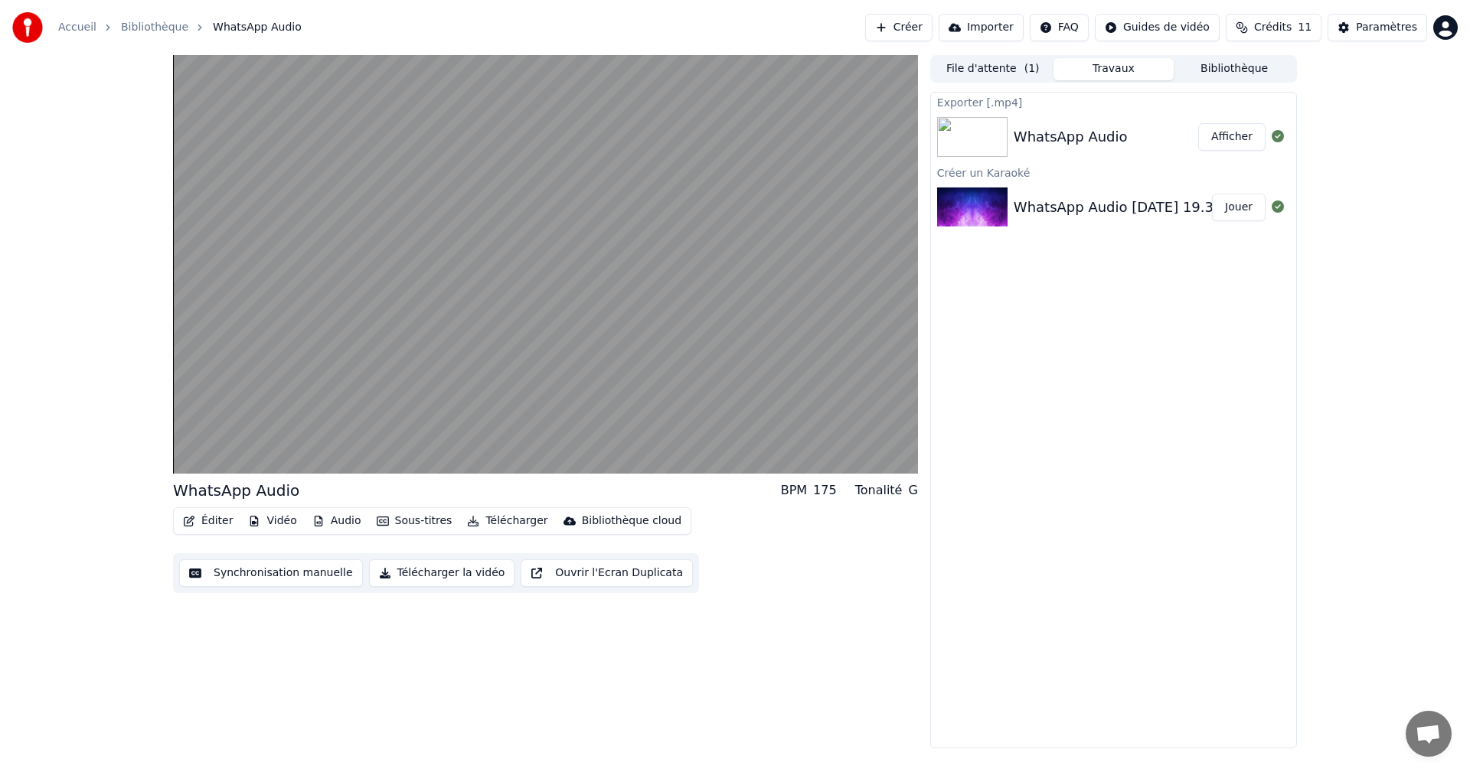
click at [923, 32] on button "Créer" at bounding box center [898, 28] width 67 height 28
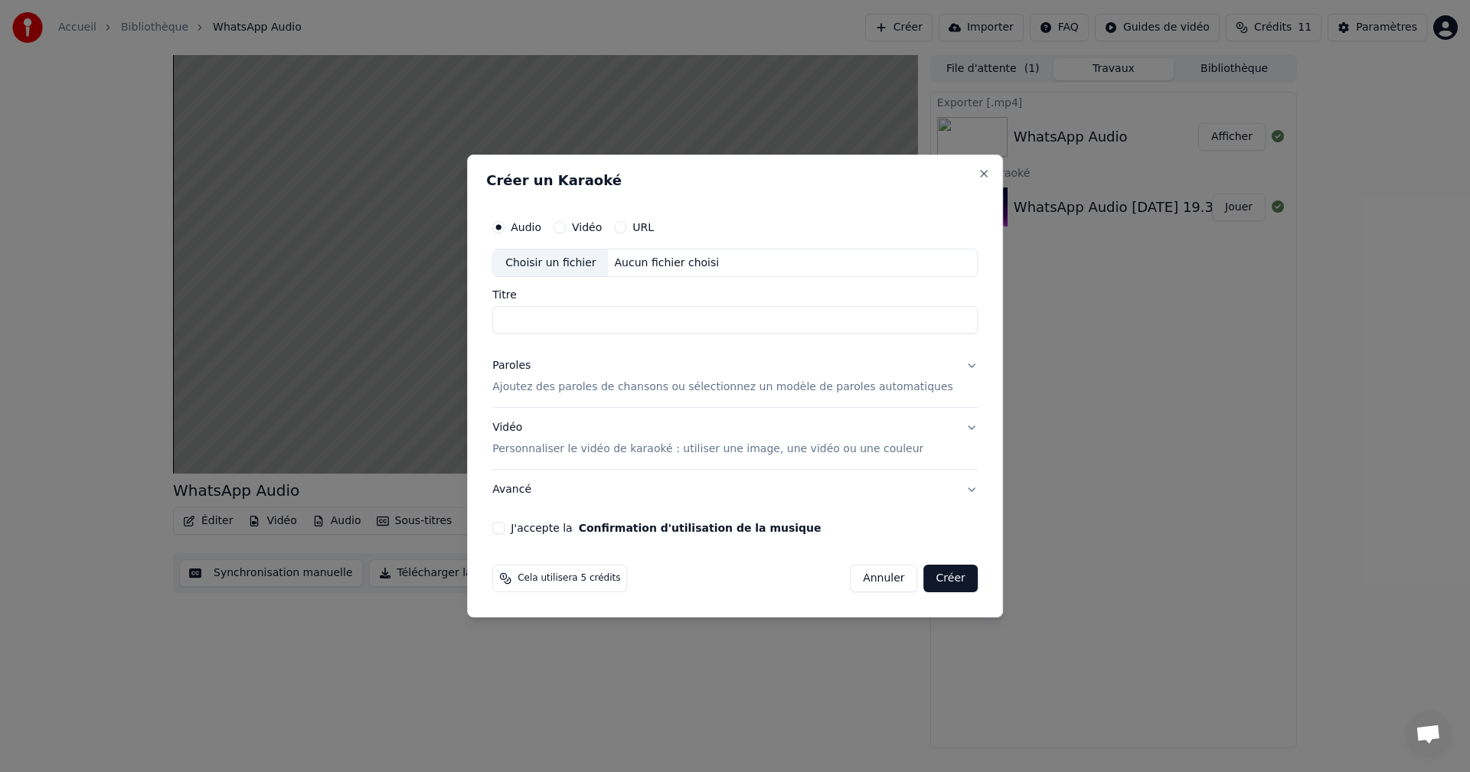
click at [576, 272] on div "Choisir un fichier" at bounding box center [550, 264] width 115 height 28
type input "**********"
click at [547, 321] on input "**********" at bounding box center [734, 321] width 485 height 28
click at [638, 390] on p "Ajoutez des paroles de chansons ou sélectionnez un modèle de paroles automatiqu…" at bounding box center [722, 388] width 461 height 15
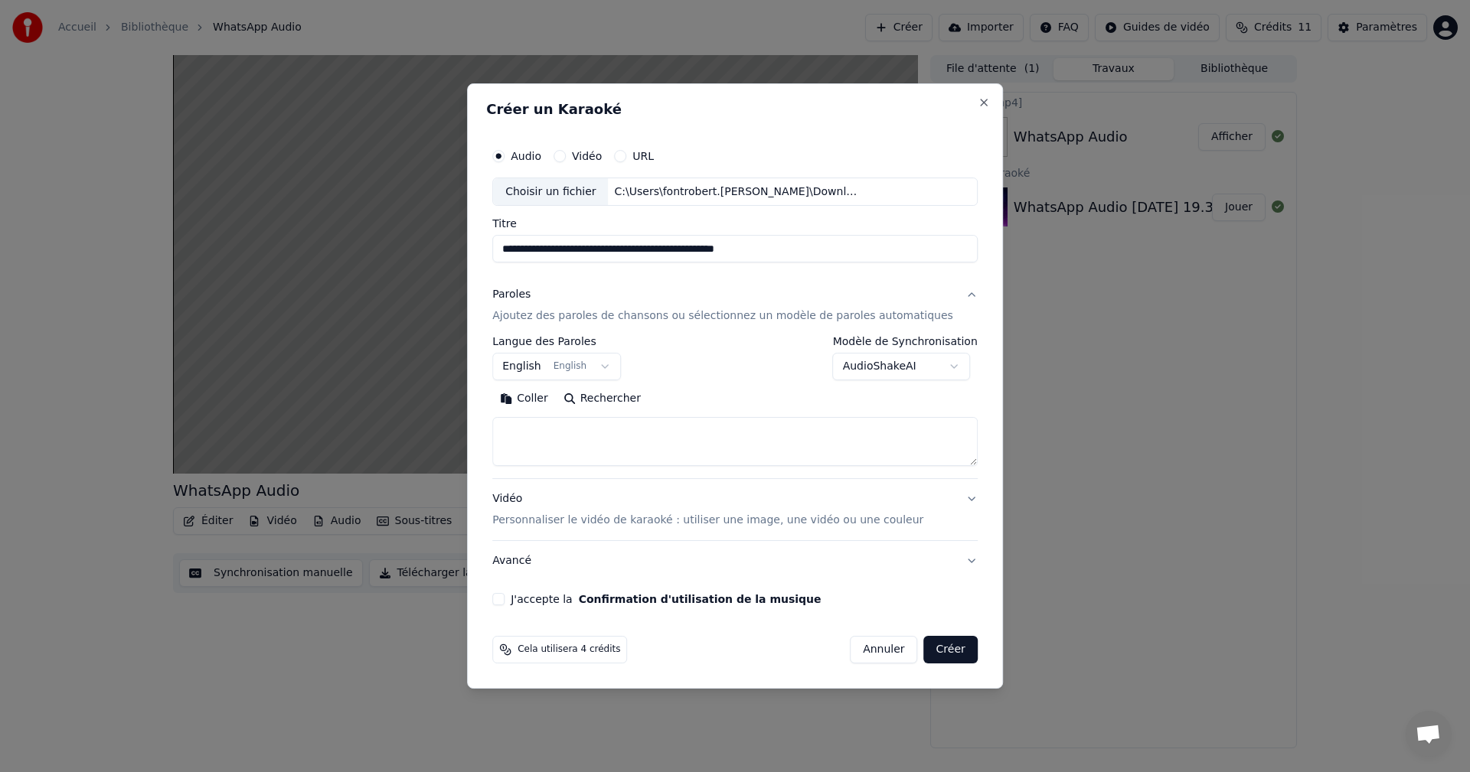
paste textarea "**********"
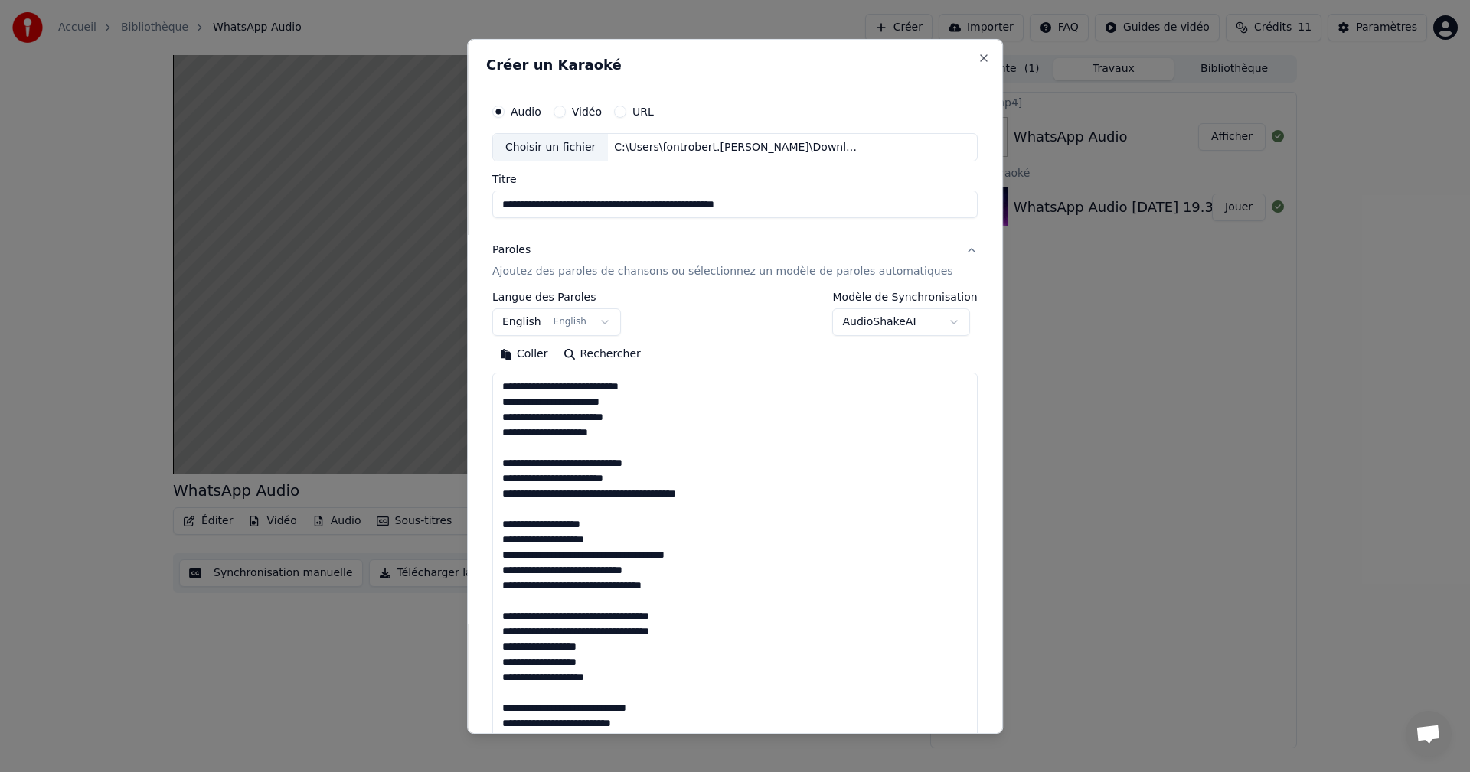
scroll to position [1183, 0]
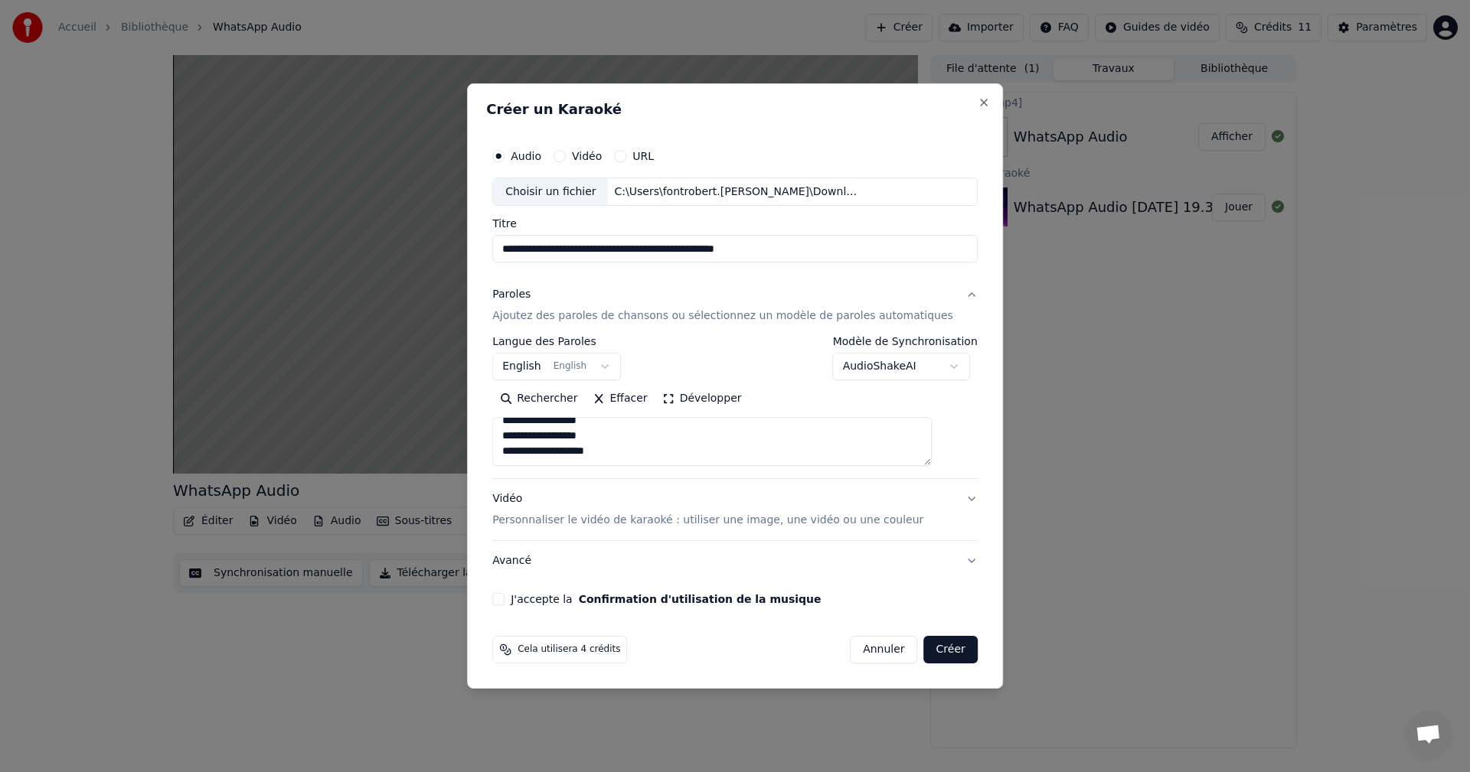
type textarea "**********"
click at [925, 374] on body "**********" at bounding box center [735, 386] width 1470 height 772
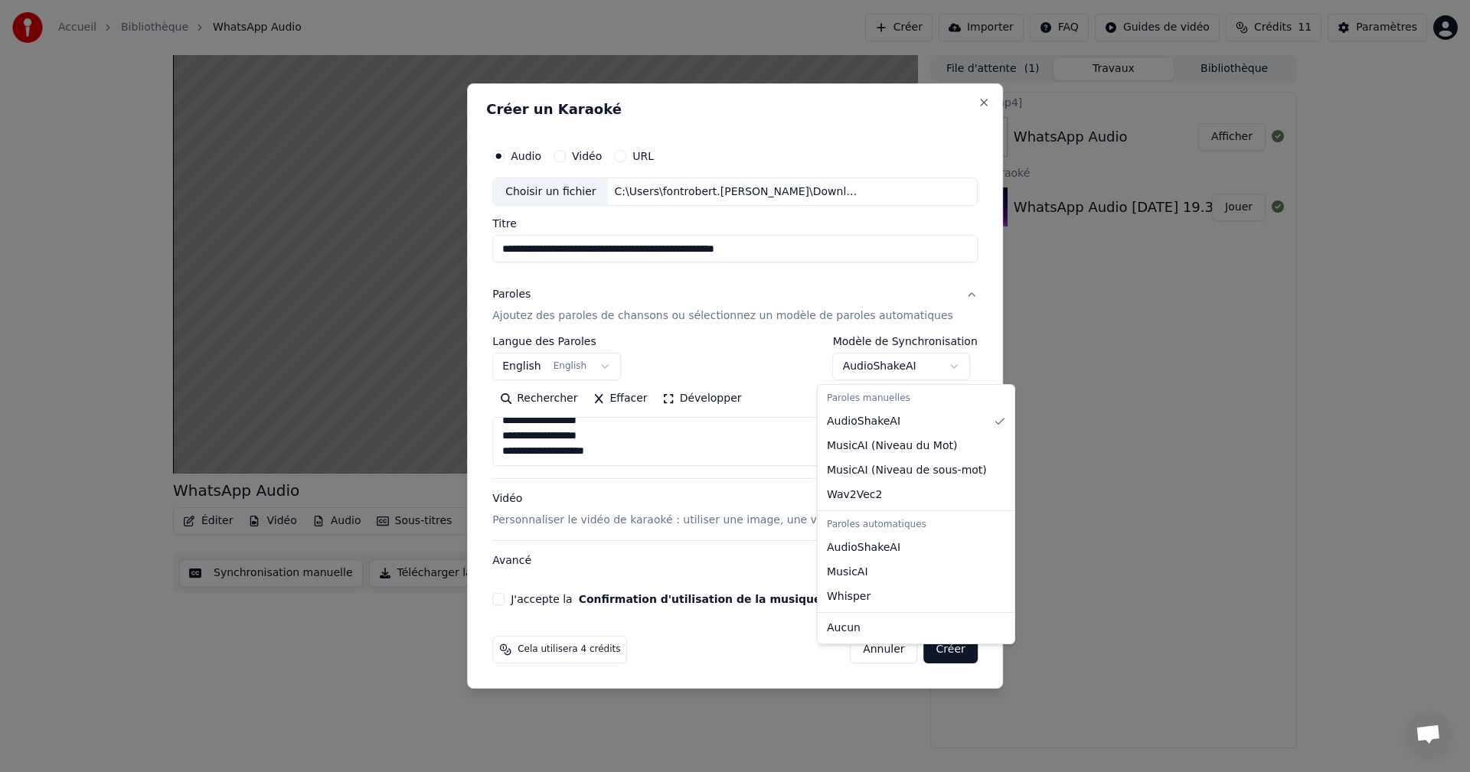
click at [934, 381] on body "**********" at bounding box center [735, 386] width 1470 height 772
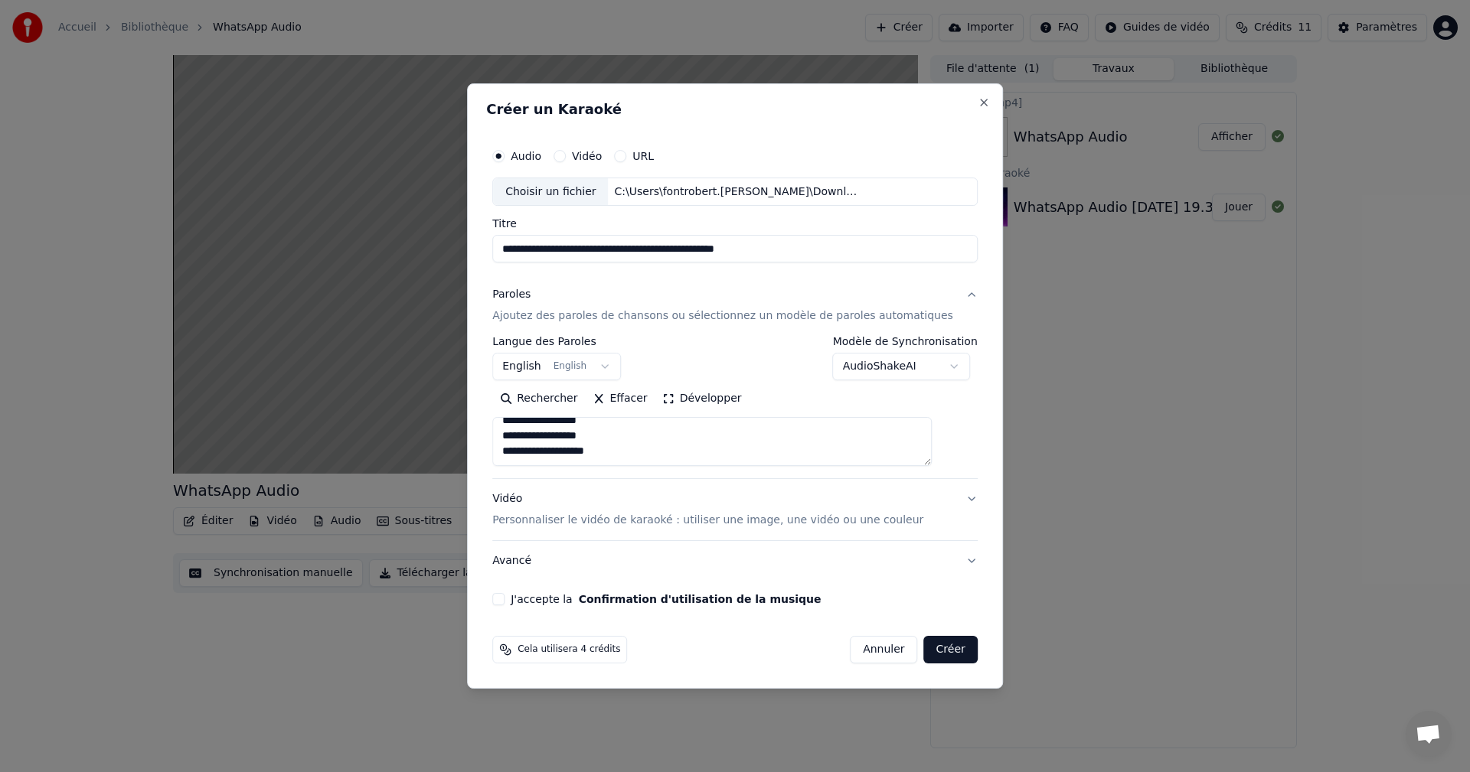
drag, startPoint x: 521, startPoint y: 601, endPoint x: 573, endPoint y: 608, distance: 53.3
click at [505, 599] on button "J'accepte la Confirmation d'utilisation de la musique" at bounding box center [498, 599] width 12 height 12
click at [932, 652] on button "Créer" at bounding box center [951, 650] width 54 height 28
select select "**"
select select
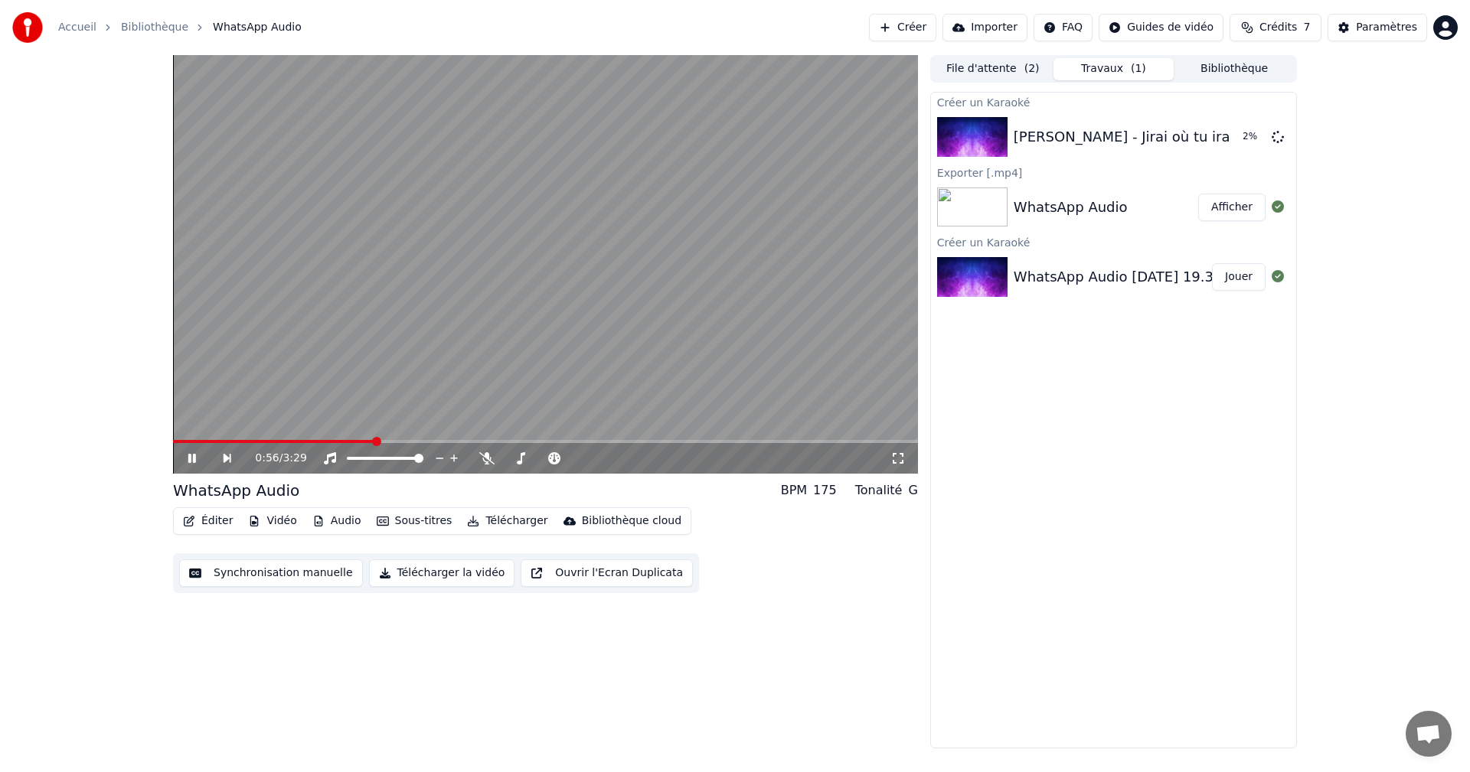
click at [195, 460] on icon at bounding box center [192, 458] width 8 height 9
click at [1128, 139] on div "Céline Dion - Jirai où tu iras ft. Jean Jacques Goldman" at bounding box center [1194, 136] width 361 height 21
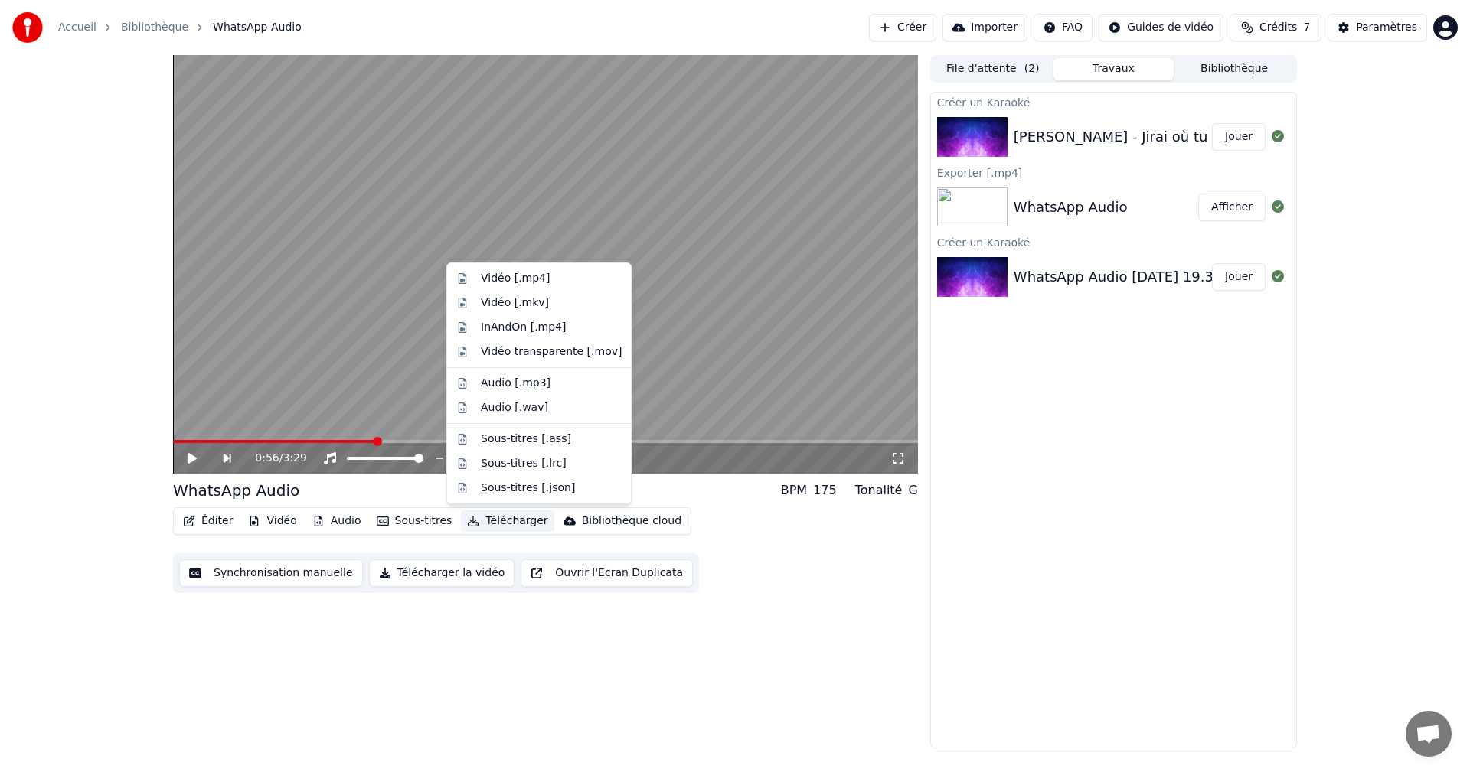
click at [498, 521] on button "Télécharger" at bounding box center [507, 521] width 93 height 21
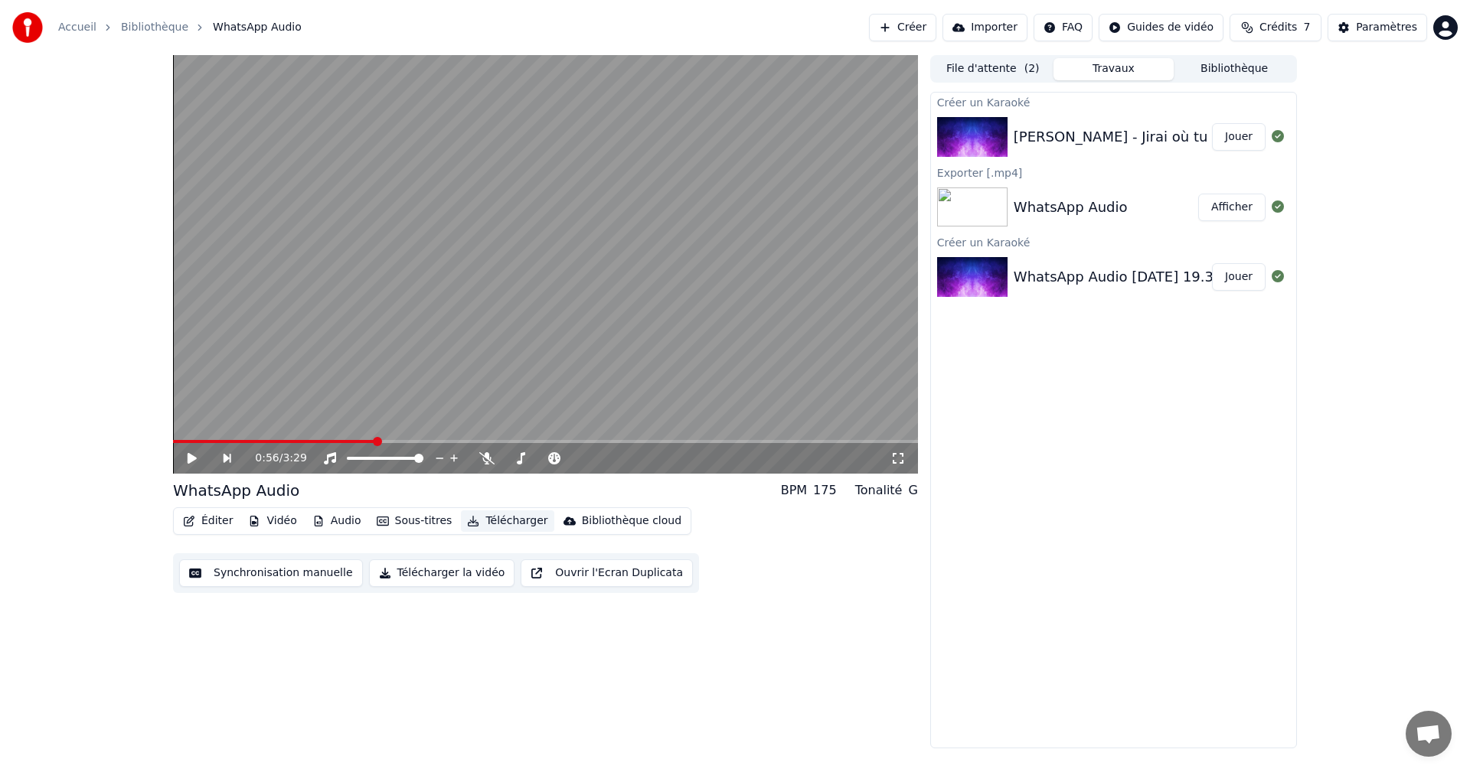
click at [504, 528] on button "Télécharger" at bounding box center [507, 521] width 93 height 21
click at [462, 580] on button "Télécharger la vidéo" at bounding box center [442, 574] width 146 height 28
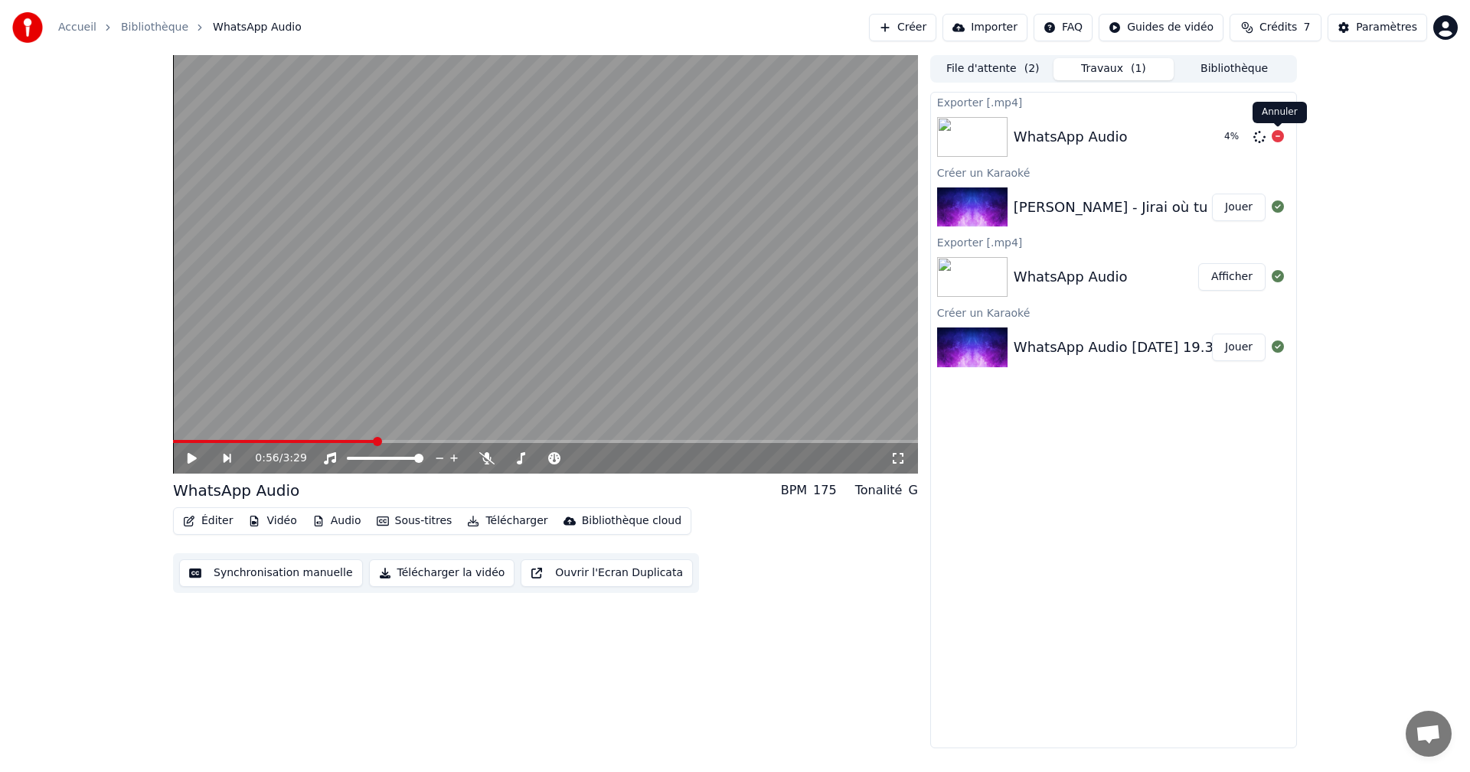
click at [1280, 139] on icon at bounding box center [1278, 136] width 12 height 12
click at [1282, 136] on icon at bounding box center [1278, 136] width 12 height 12
click at [1280, 205] on icon at bounding box center [1278, 207] width 12 height 12
click at [1274, 206] on icon at bounding box center [1278, 207] width 12 height 12
click at [1252, 207] on button "Jouer" at bounding box center [1239, 208] width 54 height 28
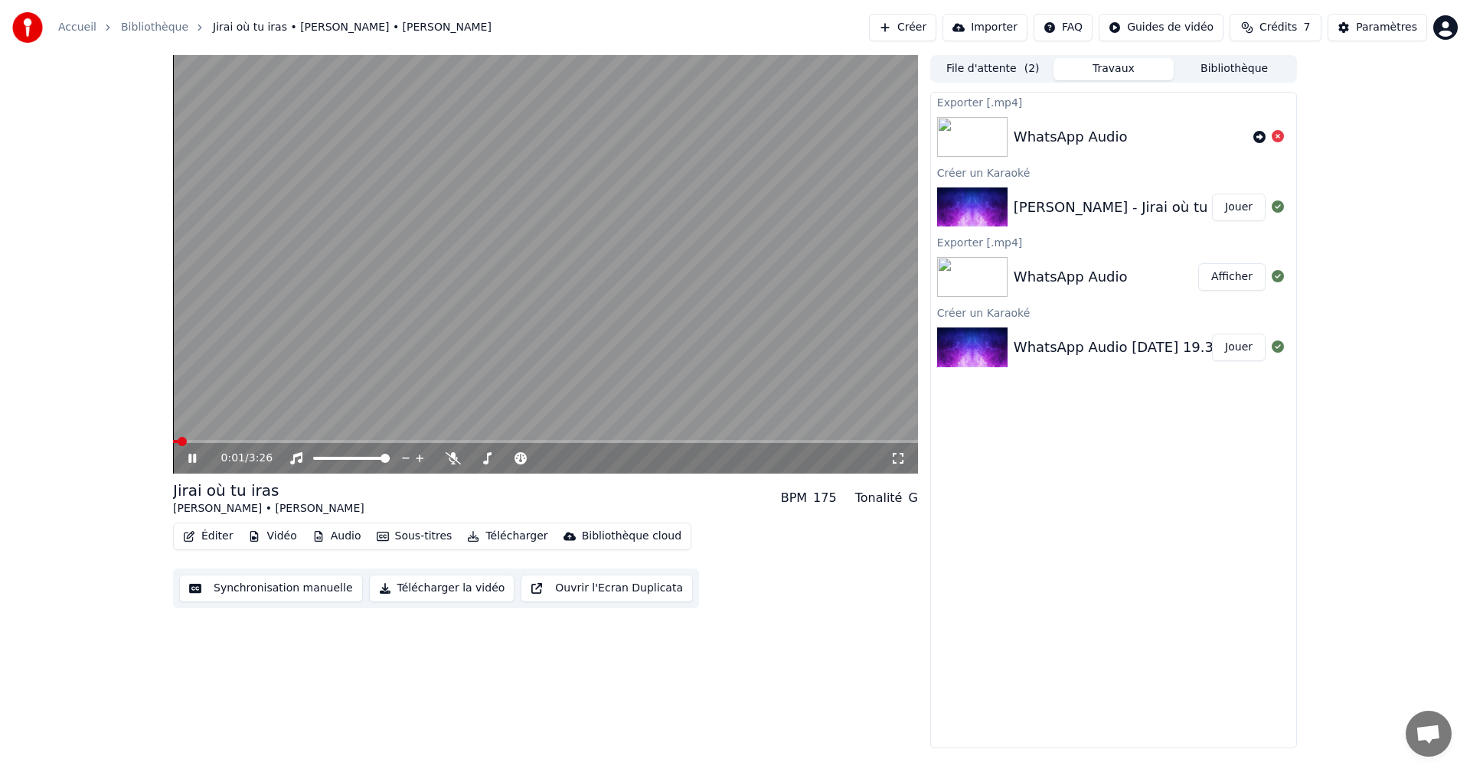
click at [433, 590] on button "Télécharger la vidéo" at bounding box center [442, 589] width 146 height 28
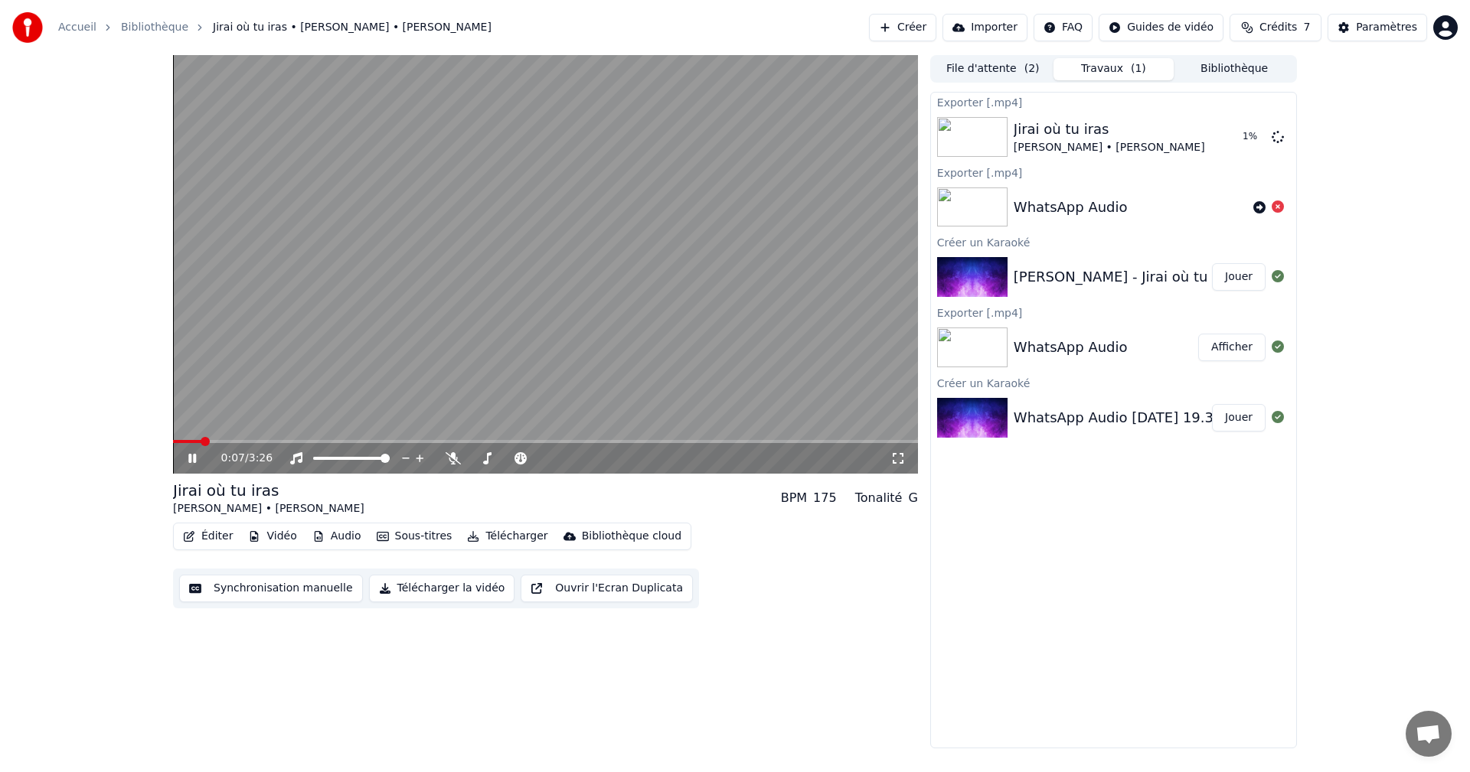
click at [181, 457] on div "0:07 / 3:26" at bounding box center [545, 458] width 733 height 15
click at [194, 463] on icon at bounding box center [203, 458] width 36 height 12
